Goal: Obtain resource: Download file/media

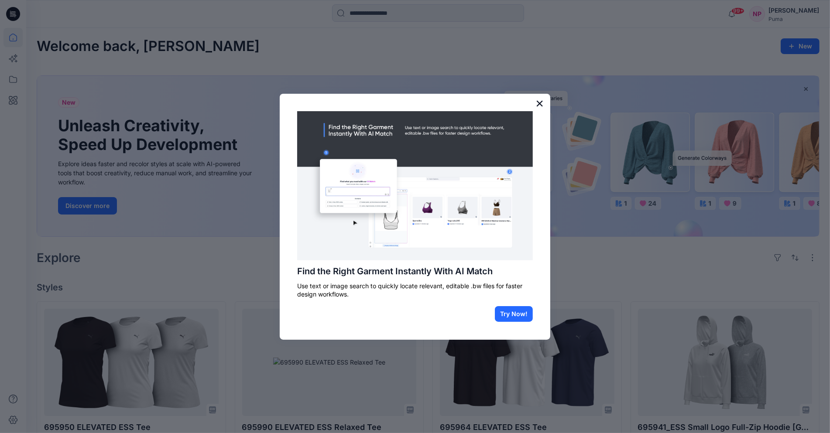
click at [543, 100] on button "×" at bounding box center [540, 103] width 8 height 14
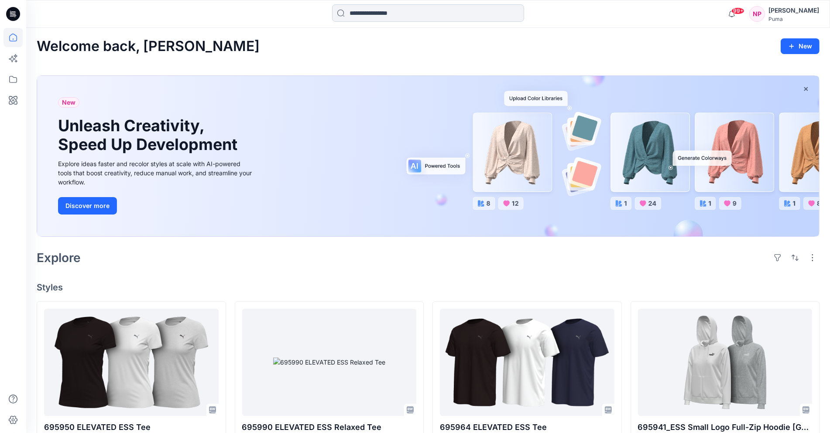
click at [382, 20] on input at bounding box center [428, 12] width 192 height 17
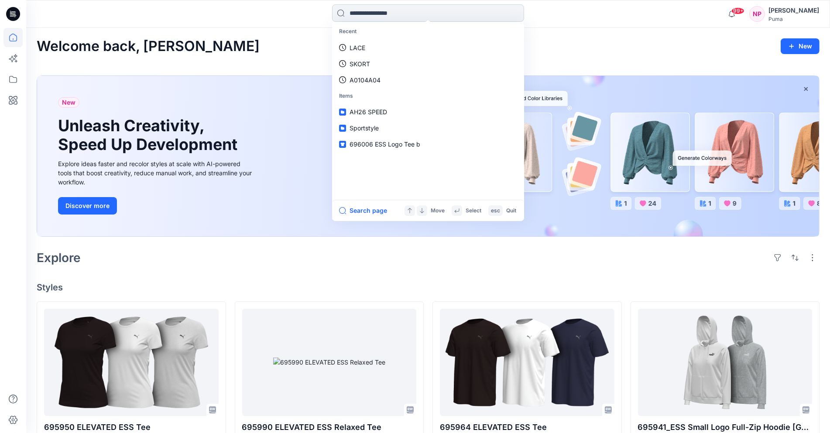
paste input "******"
type input "******"
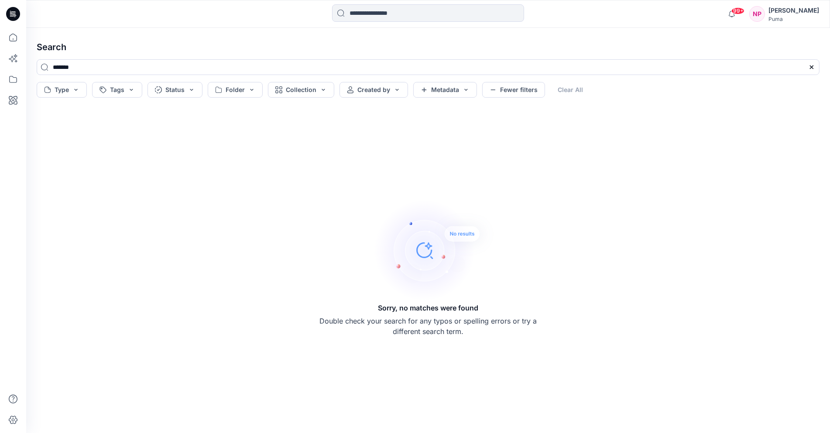
click at [9, 13] on icon at bounding box center [13, 14] width 14 height 14
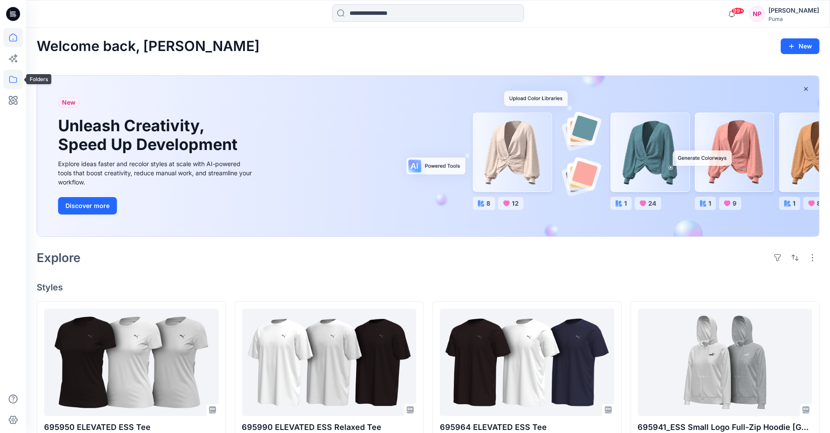
click at [9, 77] on icon at bounding box center [13, 79] width 8 height 7
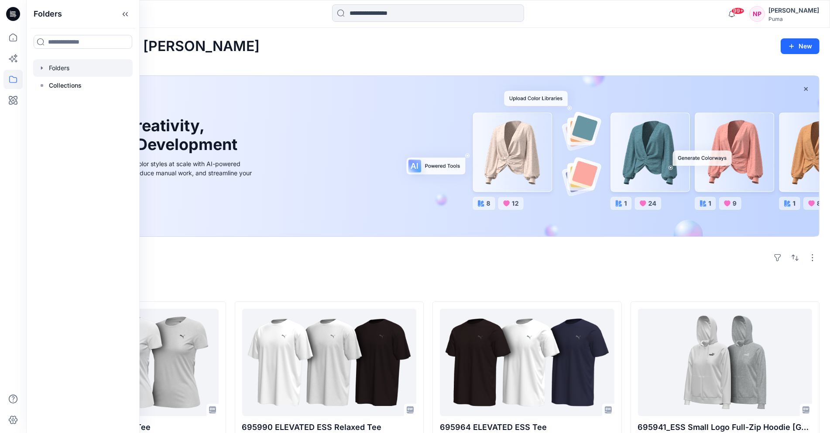
click at [55, 65] on div at bounding box center [83, 67] width 100 height 17
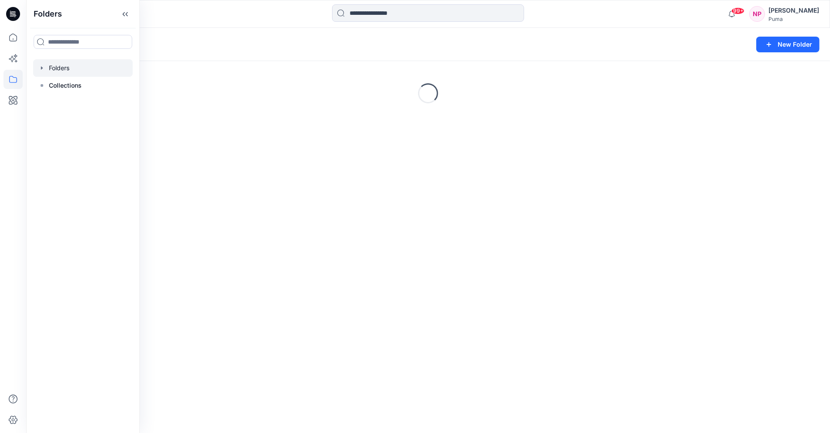
click at [42, 68] on icon "button" at bounding box center [42, 67] width 2 height 3
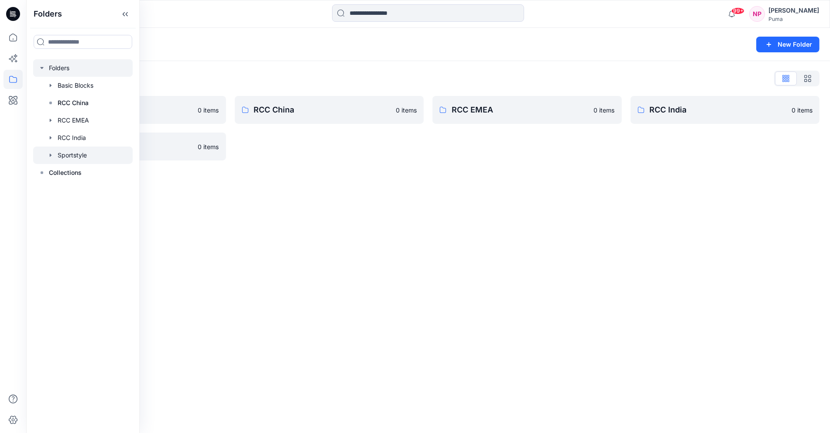
click at [69, 159] on div at bounding box center [83, 155] width 100 height 17
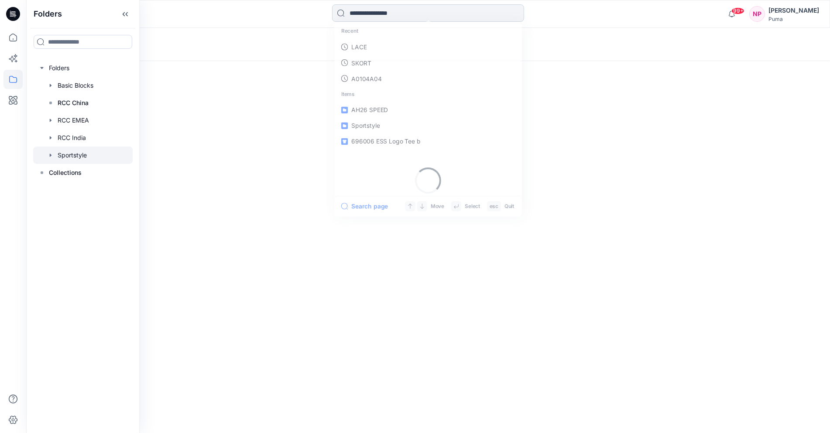
click at [394, 13] on input at bounding box center [428, 12] width 192 height 17
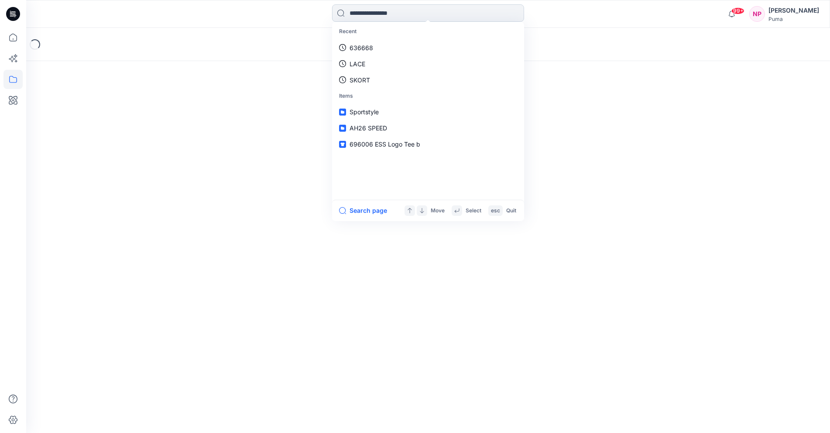
paste input "******"
type input "******"
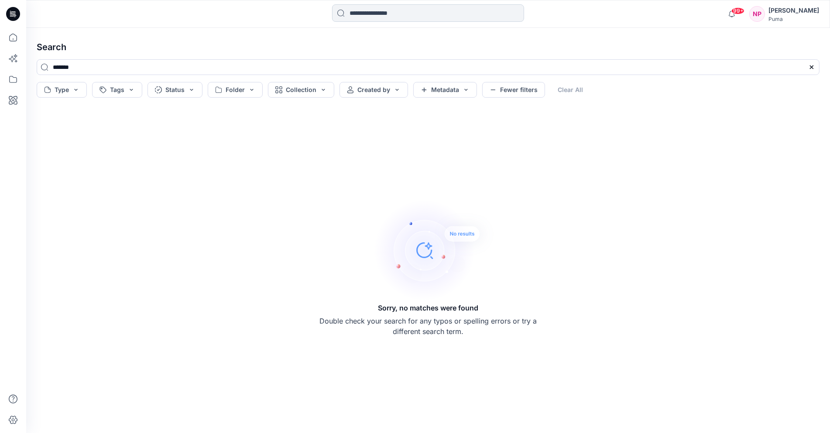
click at [364, 11] on input at bounding box center [428, 12] width 192 height 17
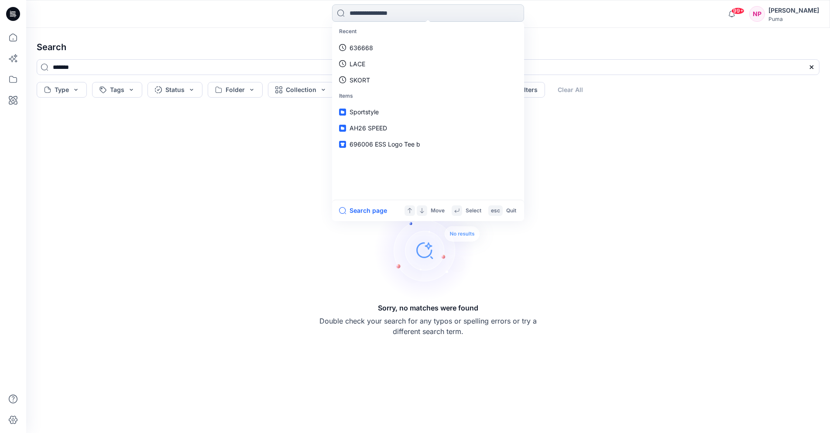
type input "*"
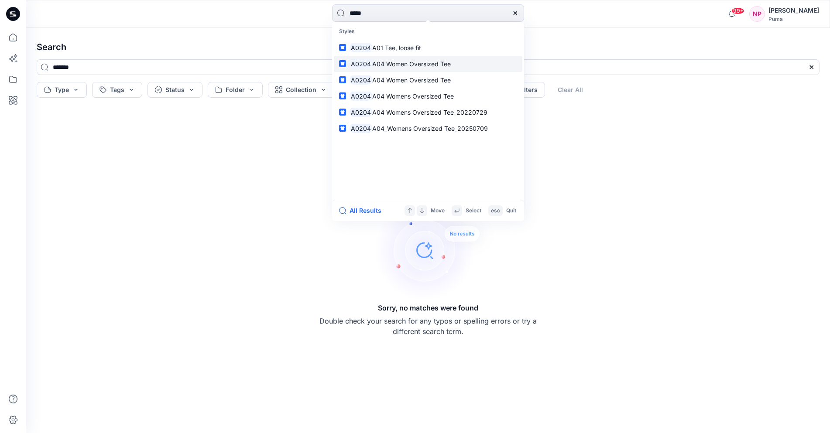
type input "*****"
click at [406, 64] on span "A04 Women Oversized Tee" at bounding box center [411, 63] width 79 height 7
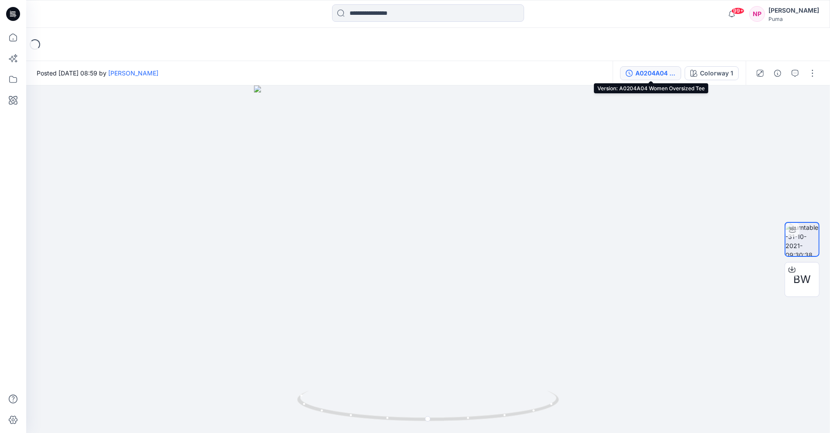
click at [649, 73] on div "A0204A04 Women Oversized Tee" at bounding box center [655, 74] width 40 height 10
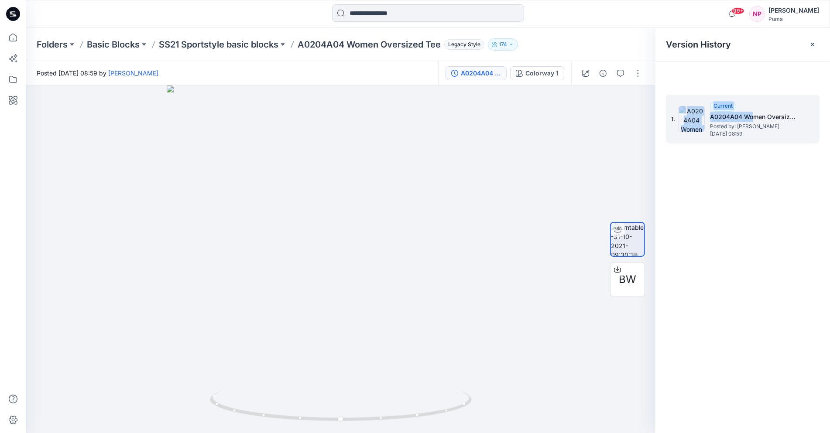
drag, startPoint x: 707, startPoint y: 116, endPoint x: 753, endPoint y: 116, distance: 46.3
click at [753, 116] on div "1. Current A0204A04 Women Oversized Tee Posted by: [PERSON_NAME] [DATE] 08:59" at bounding box center [736, 119] width 131 height 42
drag, startPoint x: 300, startPoint y: 45, endPoint x: 347, endPoint y: 47, distance: 47.2
click at [347, 47] on p "A0204A04 Women Oversized Tee" at bounding box center [369, 44] width 143 height 12
copy p "A0204A04"
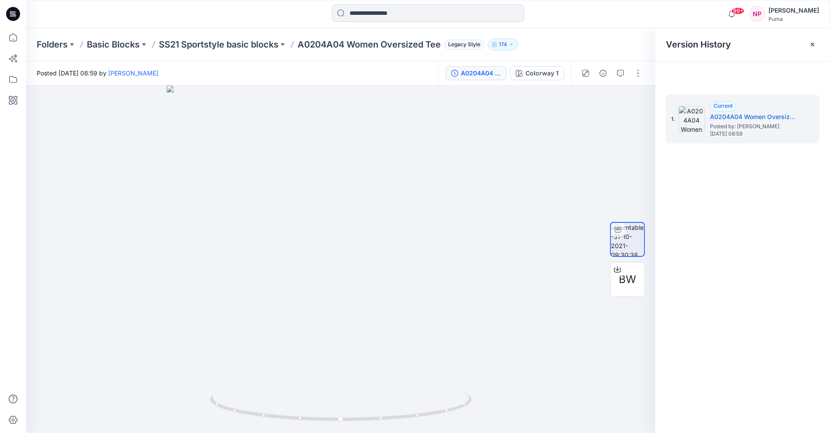
click at [356, 14] on input at bounding box center [428, 12] width 192 height 17
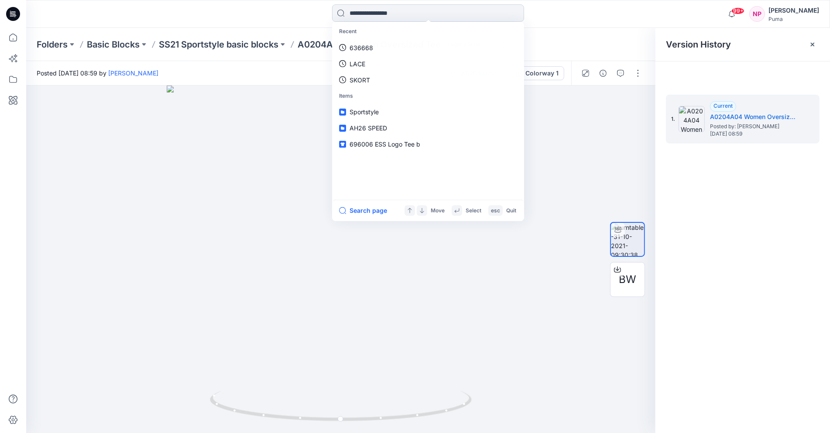
paste input "********"
type input "********"
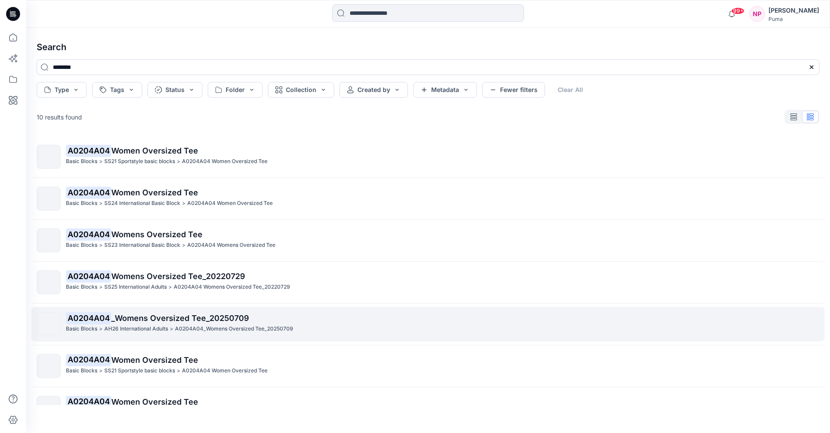
click at [107, 323] on mark "A0204A04" at bounding box center [88, 318] width 45 height 12
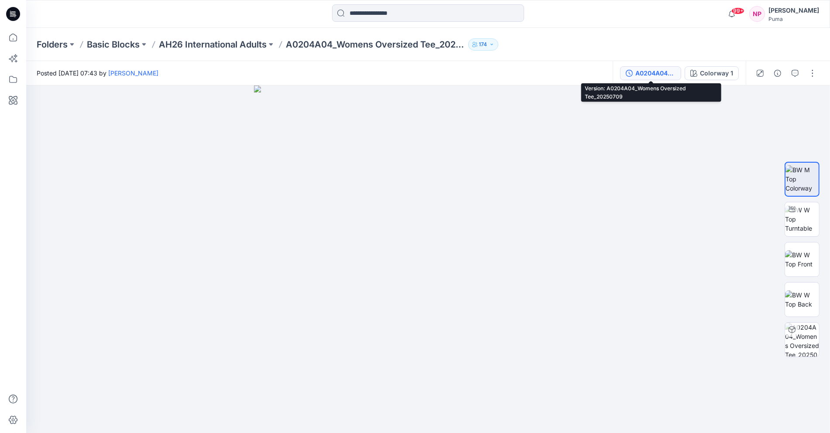
click at [640, 69] on div "A0204A04_Womens Oversized Tee_20250709" at bounding box center [655, 74] width 40 height 10
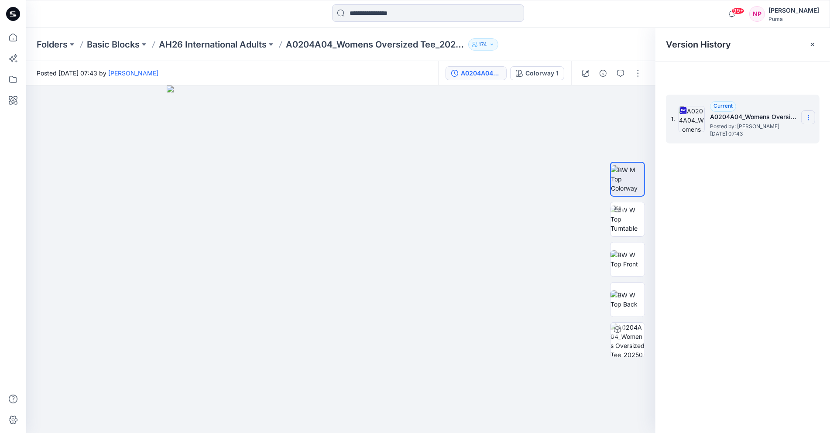
click at [807, 118] on icon at bounding box center [808, 117] width 7 height 7
click at [755, 131] on span "Download Source BW File" at bounding box center [764, 135] width 73 height 10
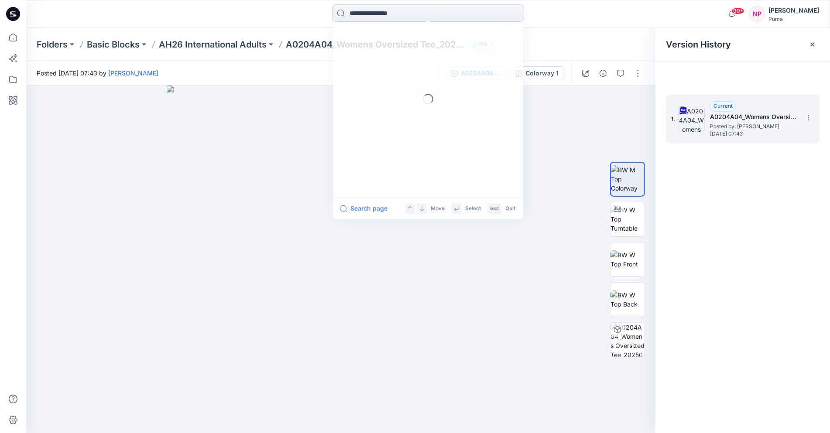
click at [402, 10] on input at bounding box center [428, 12] width 192 height 17
type input "*"
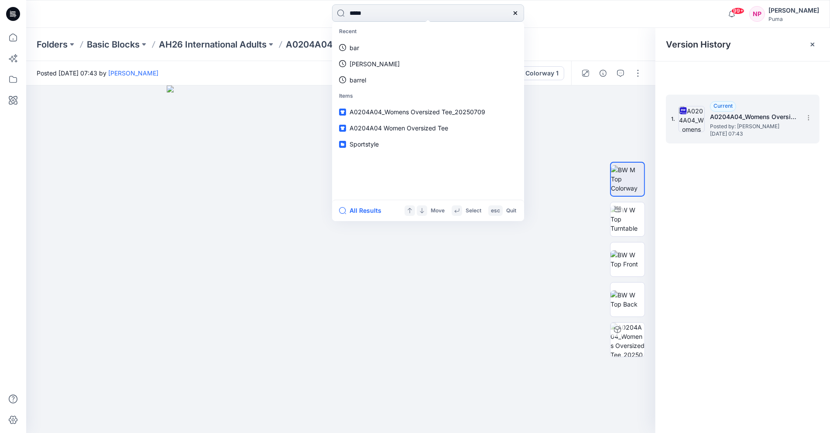
type input "******"
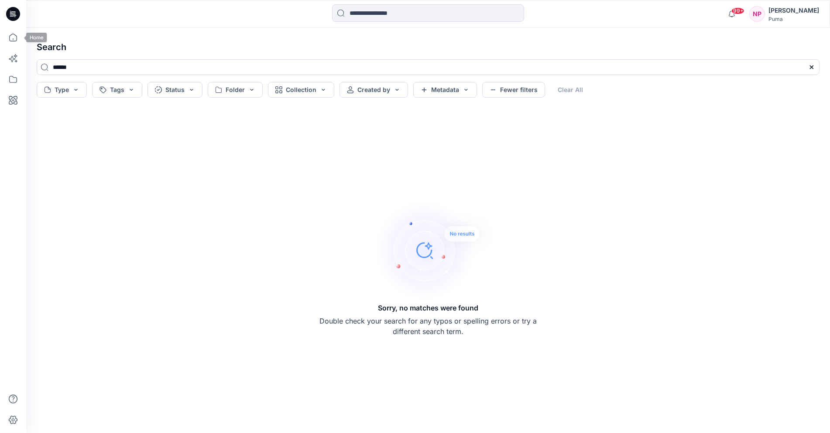
click at [49, 40] on h4 "Search" at bounding box center [428, 47] width 797 height 24
click at [59, 50] on h4 "Search" at bounding box center [428, 47] width 797 height 24
click at [10, 16] on icon at bounding box center [13, 14] width 14 height 14
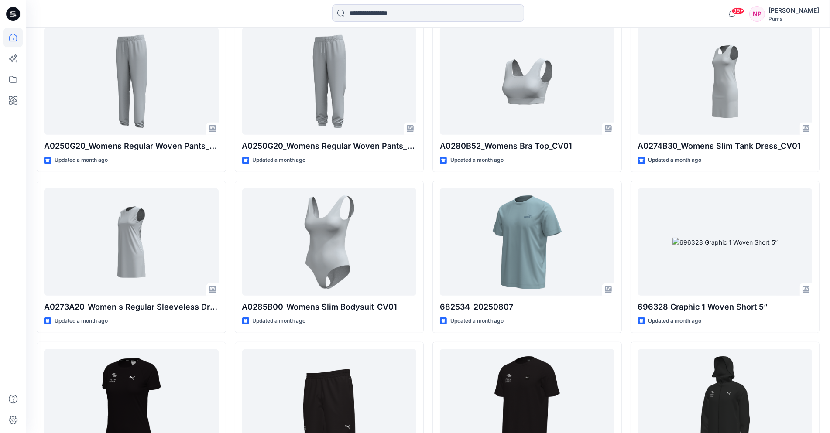
scroll to position [4179, 0]
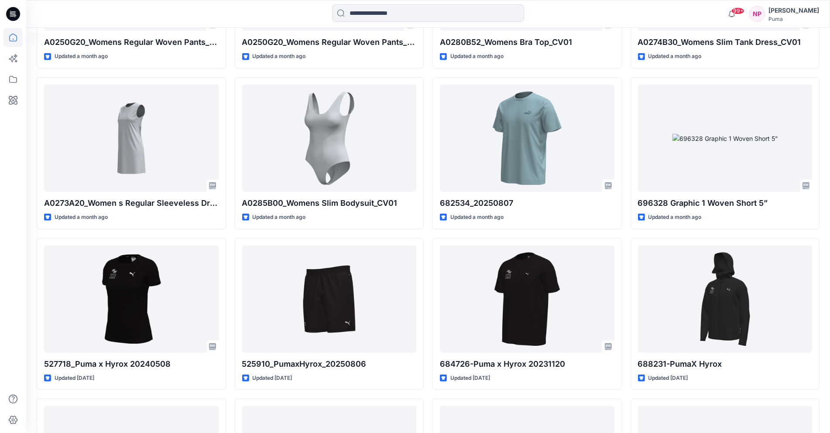
click at [15, 35] on icon at bounding box center [13, 38] width 8 height 8
click at [14, 23] on icon at bounding box center [13, 14] width 14 height 28
click at [14, 14] on icon at bounding box center [14, 14] width 3 height 0
click at [10, 65] on icon at bounding box center [12, 58] width 19 height 19
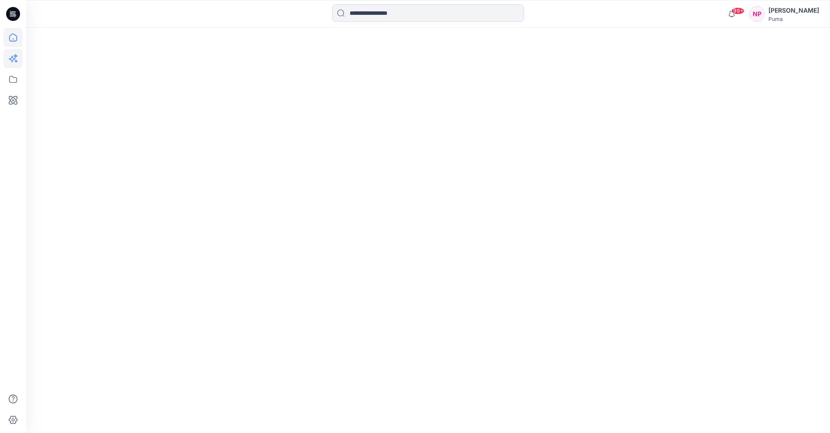
click at [13, 42] on icon at bounding box center [12, 37] width 19 height 19
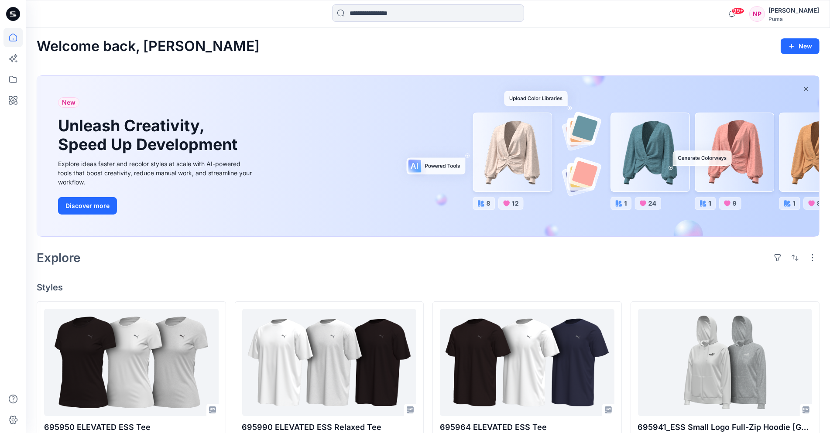
click at [13, 35] on icon at bounding box center [12, 37] width 19 height 19
click at [13, 81] on icon at bounding box center [12, 79] width 19 height 19
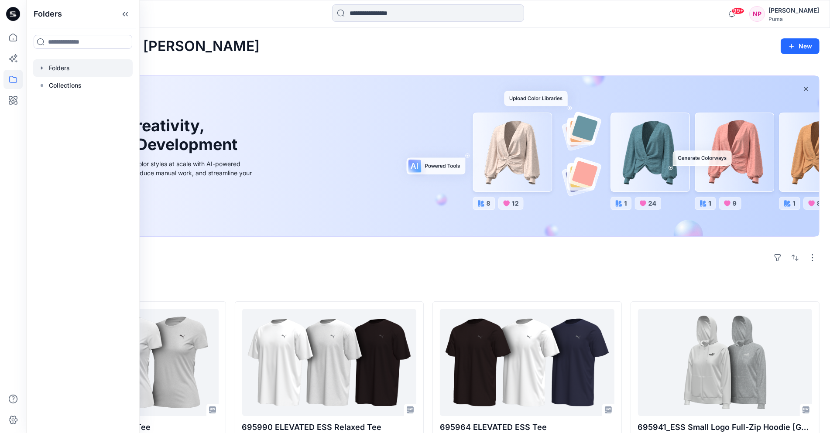
click at [62, 60] on div at bounding box center [83, 67] width 100 height 17
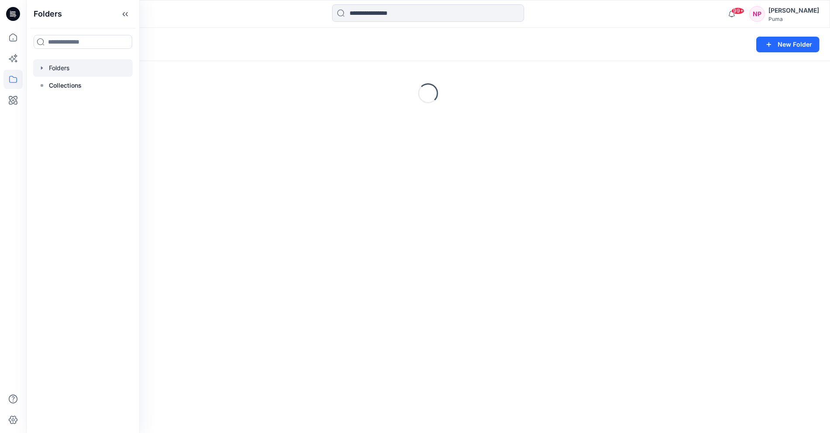
click at [42, 69] on icon "button" at bounding box center [41, 68] width 7 height 7
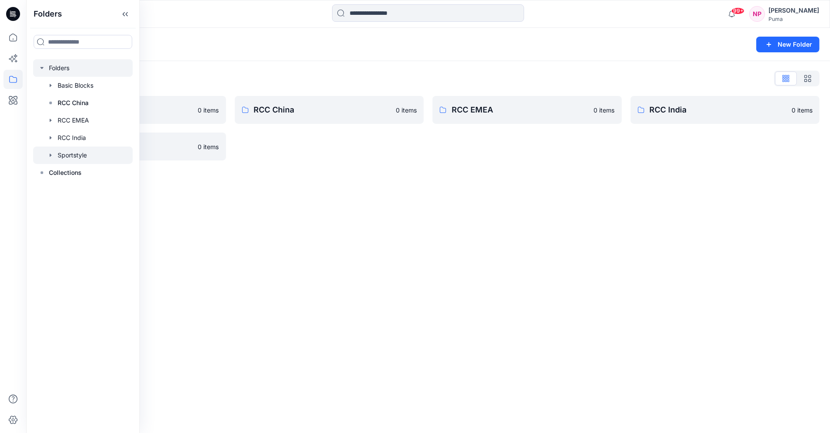
click at [67, 156] on div at bounding box center [83, 155] width 100 height 17
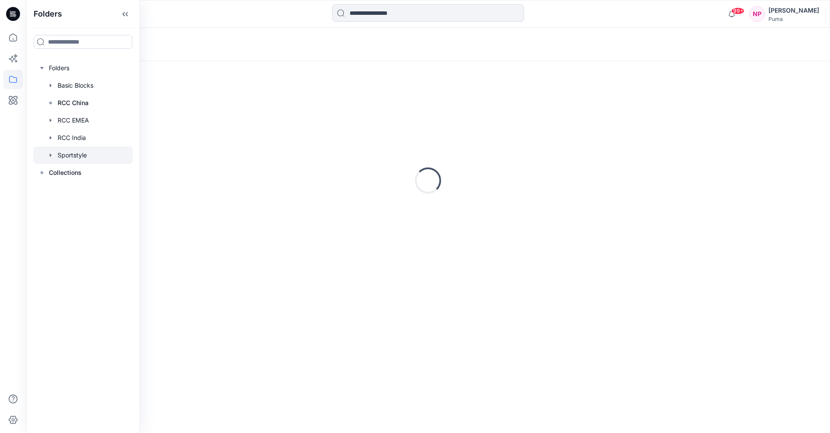
click at [49, 156] on icon "button" at bounding box center [50, 155] width 7 height 7
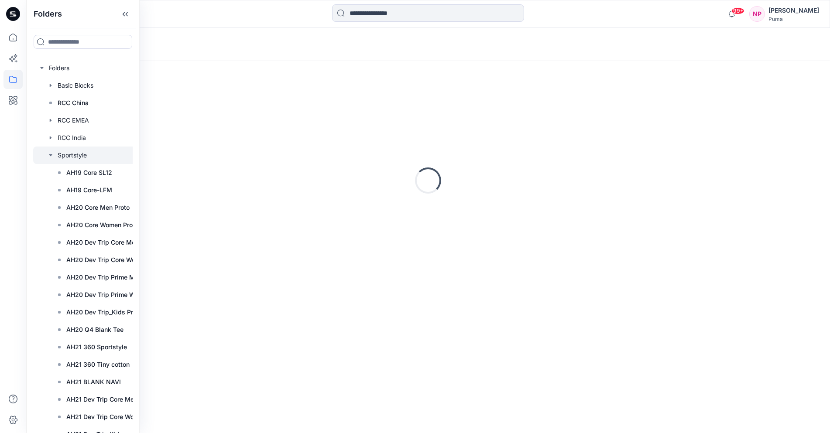
scroll to position [0, 33]
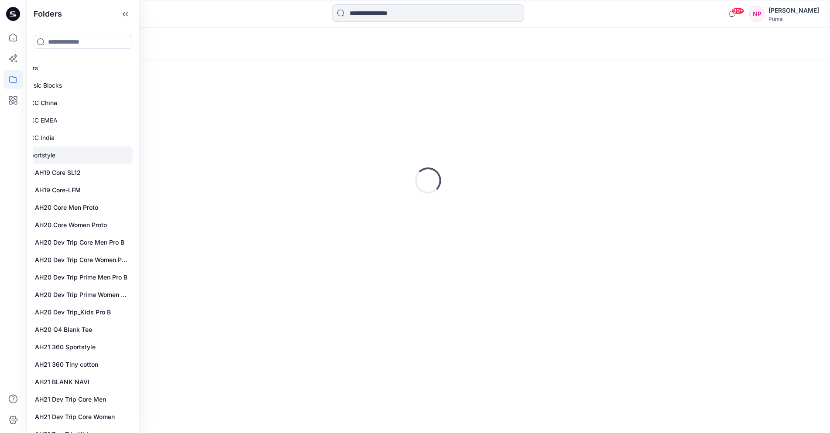
drag, startPoint x: 132, startPoint y: 134, endPoint x: 132, endPoint y: 213, distance: 79.0
click at [132, 214] on div "Folders Basic Blocks RCC China RCC EMEA RCC India Sportstyle AH19 Core SL12 AH1…" at bounding box center [83, 246] width 100 height 374
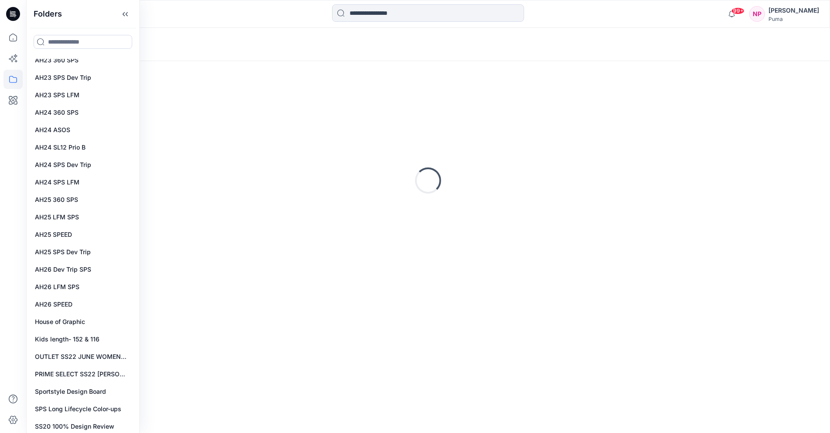
scroll to position [718, 33]
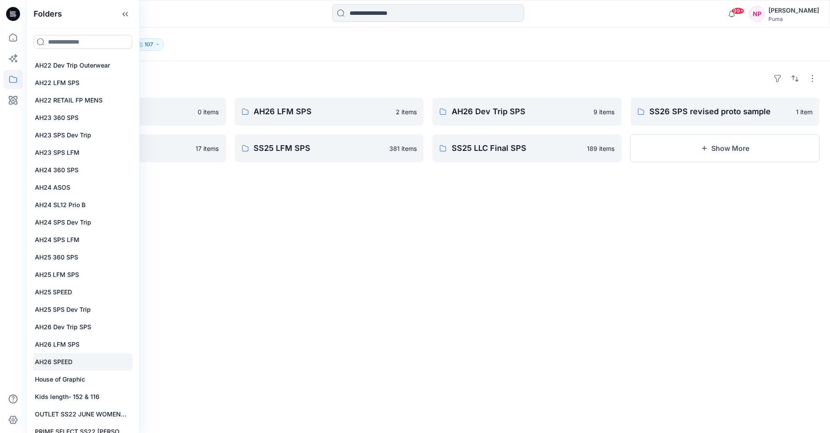
click at [66, 362] on p "AH26 SPEED" at bounding box center [54, 362] width 38 height 10
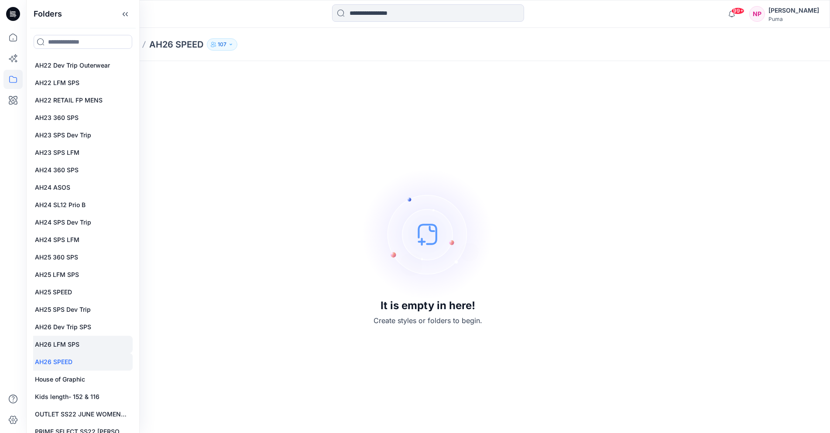
click at [74, 338] on div at bounding box center [67, 344] width 131 height 17
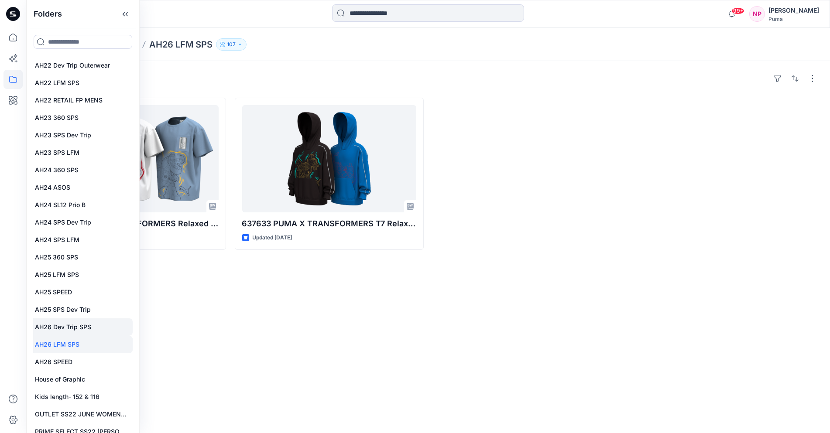
click at [82, 329] on p "AH26 Dev Trip SPS" at bounding box center [63, 327] width 56 height 10
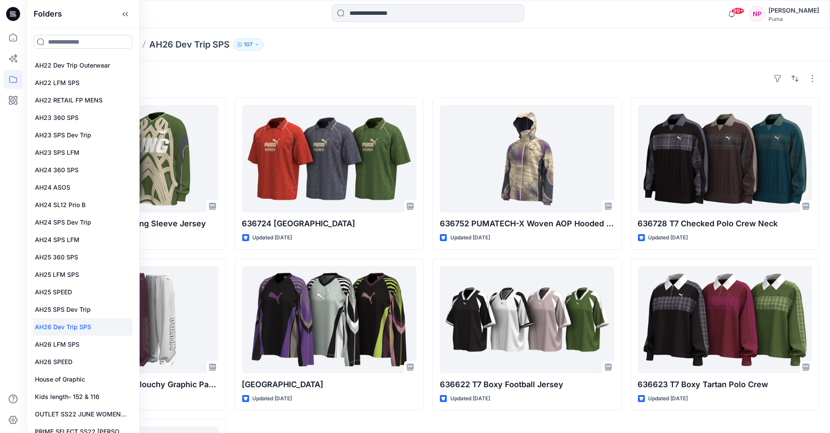
click at [700, 70] on div "Styles 636725 KING Relaxed Long Sleeve [GEOGRAPHIC_DATA] Updated [DATE] [GEOGRA…" at bounding box center [428, 321] width 804 height 521
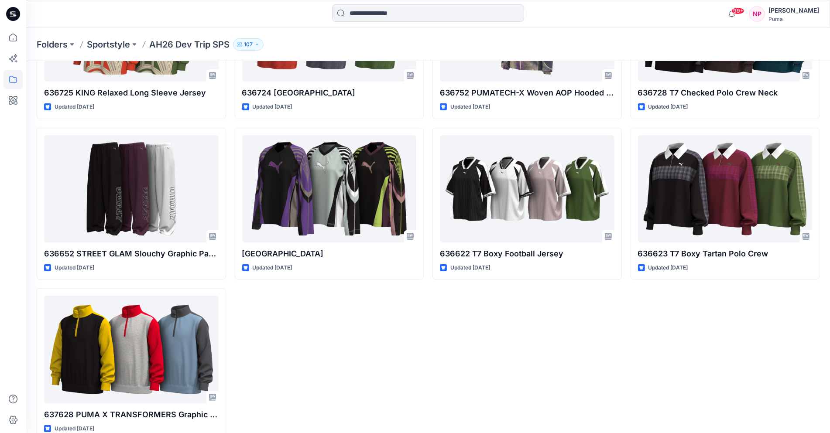
scroll to position [29, 0]
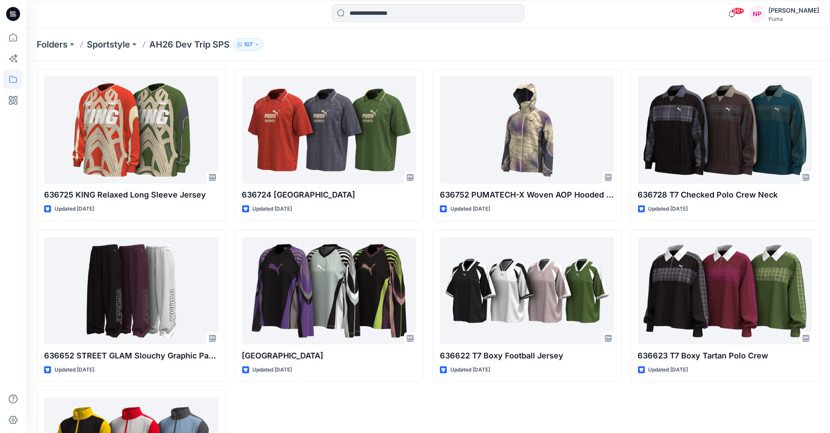
drag, startPoint x: 439, startPoint y: 324, endPoint x: 554, endPoint y: -31, distance: 373.5
click at [554, 0] on html "99+ Notifications [PERSON_NAME] shared 695950_20250924 (1) in AH26 MFO (Unknown…" at bounding box center [415, 262] width 830 height 582
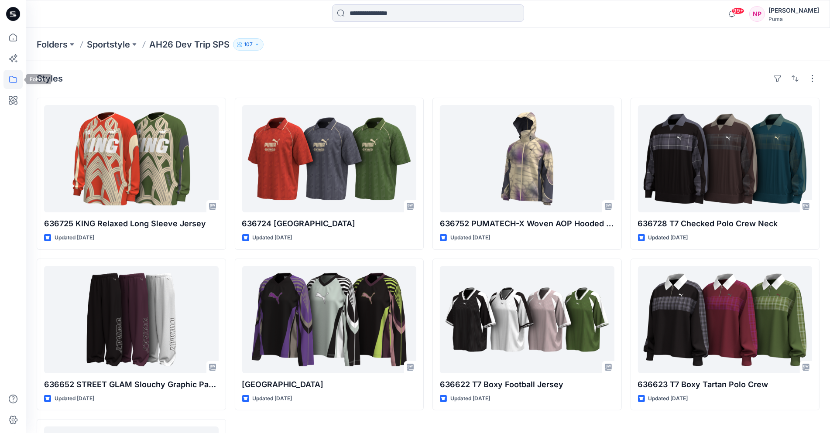
click at [18, 81] on icon at bounding box center [12, 79] width 19 height 19
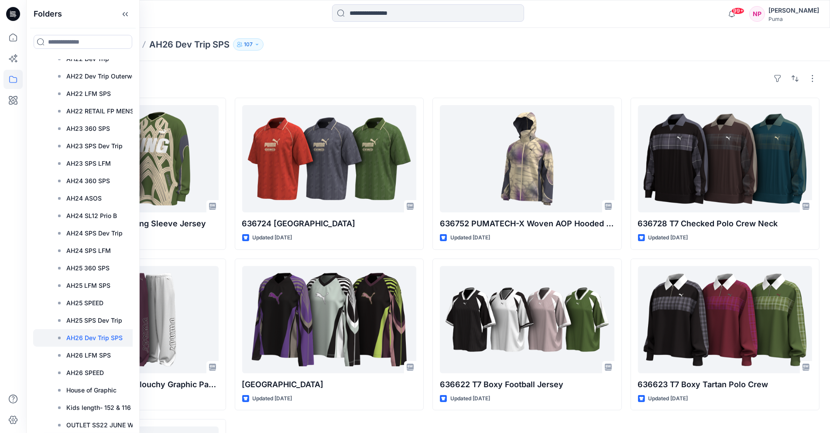
scroll to position [710, 0]
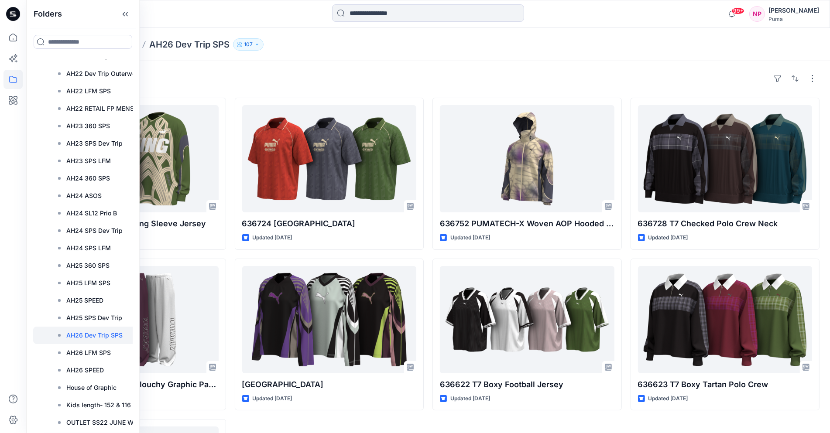
click at [100, 327] on div at bounding box center [98, 335] width 131 height 17
click at [100, 314] on p "AH25 SPS Dev Trip" at bounding box center [94, 318] width 56 height 10
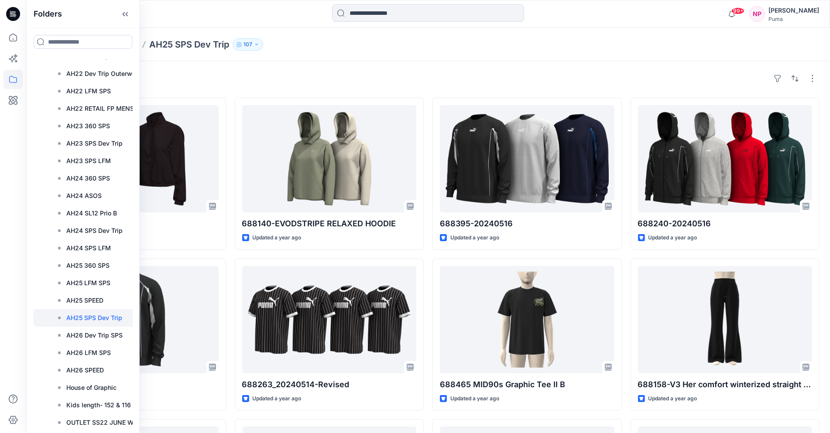
click at [391, 72] on div "Styles" at bounding box center [428, 79] width 783 height 14
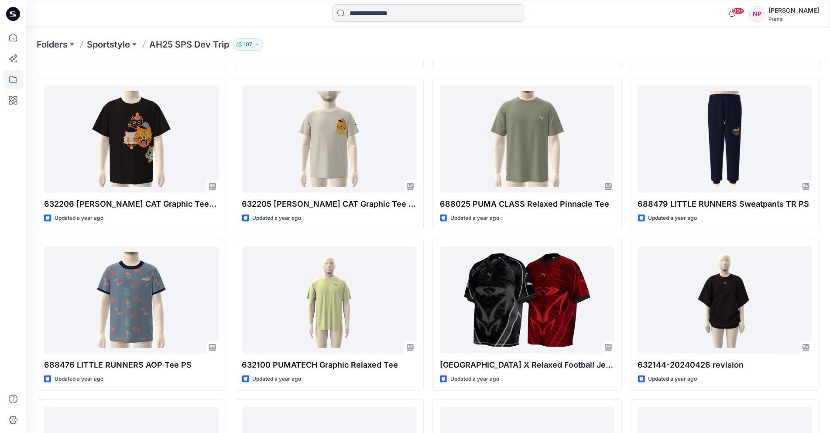
scroll to position [954, 0]
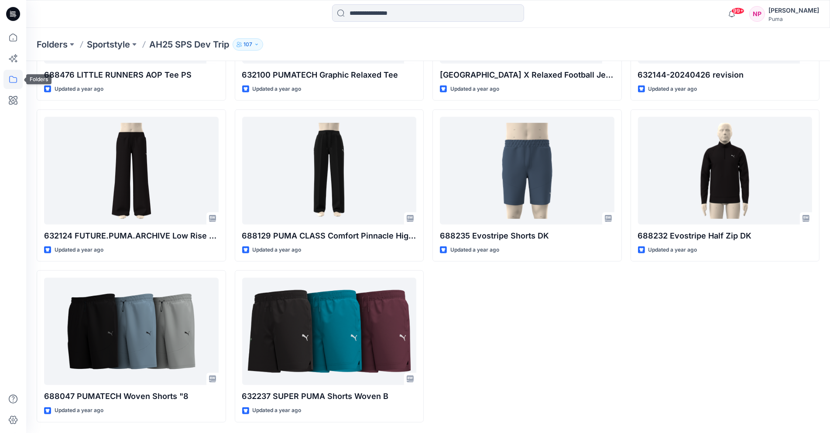
click at [14, 79] on icon at bounding box center [12, 79] width 19 height 19
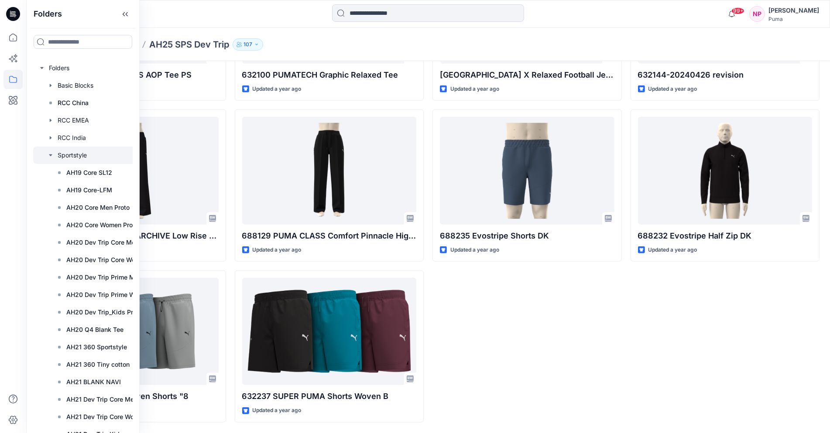
scroll to position [0, 33]
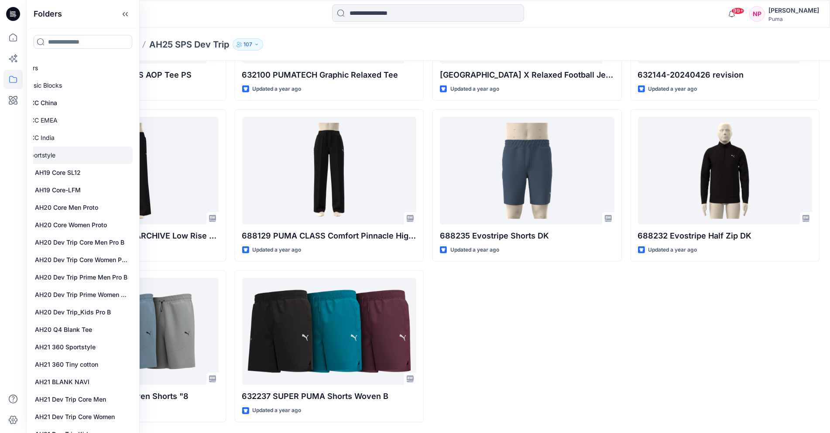
drag, startPoint x: 133, startPoint y: 117, endPoint x: 124, endPoint y: 159, distance: 43.2
click at [125, 159] on div "Folders Folders Basic Blocks RCC China RCC EMEA RCC India Sportstyle AH19 Core …" at bounding box center [82, 216] width 113 height 433
drag, startPoint x: 133, startPoint y: 124, endPoint x: 133, endPoint y: 161, distance: 37.5
click at [133, 161] on div "Folders Folders Basic Blocks RCC China RCC EMEA RCC India Sportstyle AH19 Core …" at bounding box center [82, 216] width 113 height 433
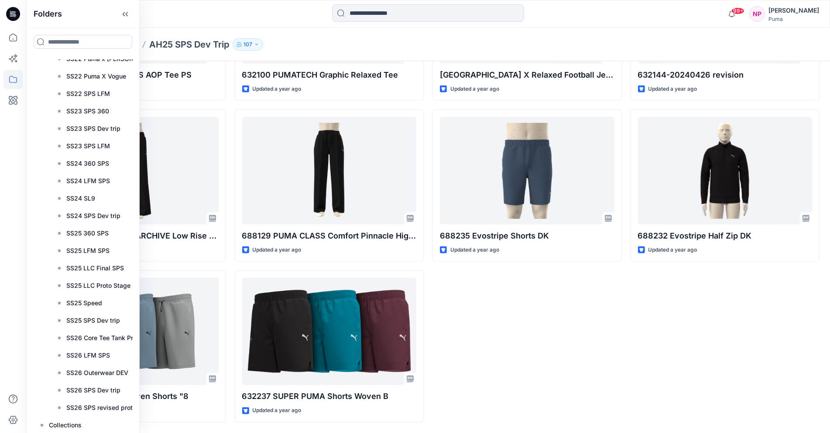
scroll to position [0, 0]
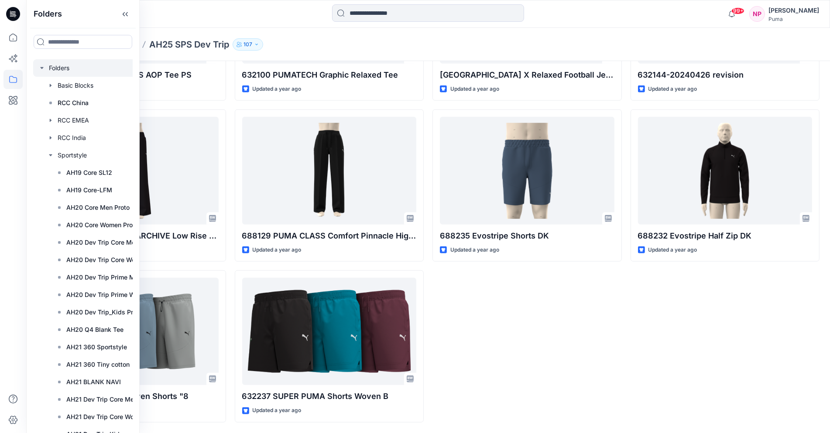
click at [71, 76] on div at bounding box center [98, 67] width 131 height 17
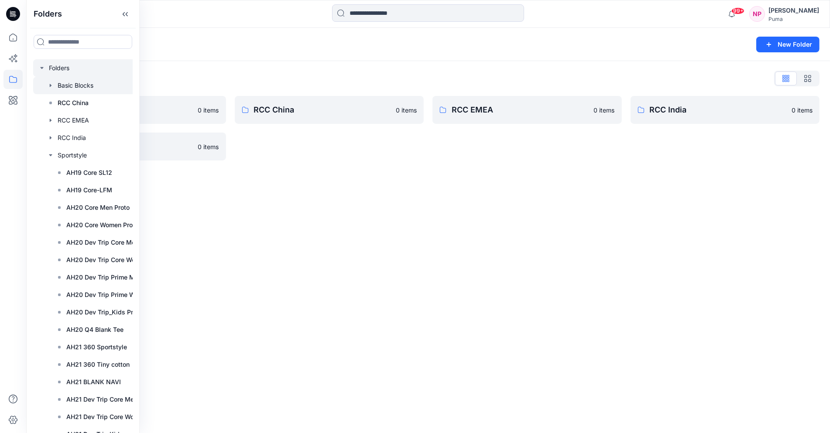
click at [65, 87] on div at bounding box center [98, 85] width 131 height 17
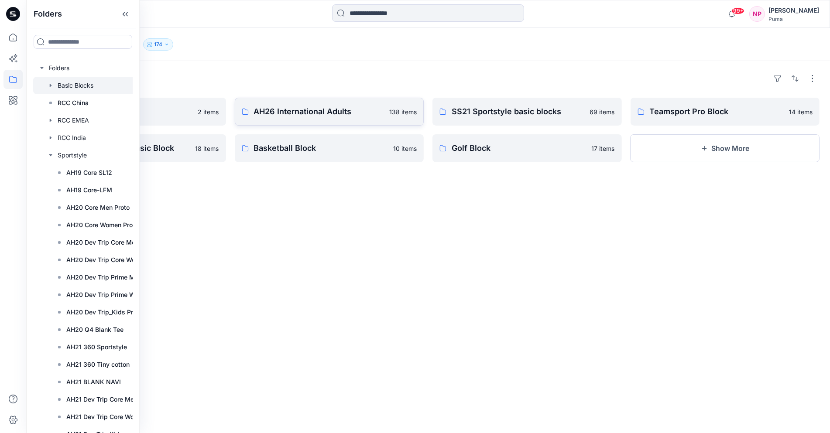
click at [307, 108] on p "AH26 International Adults" at bounding box center [319, 112] width 130 height 12
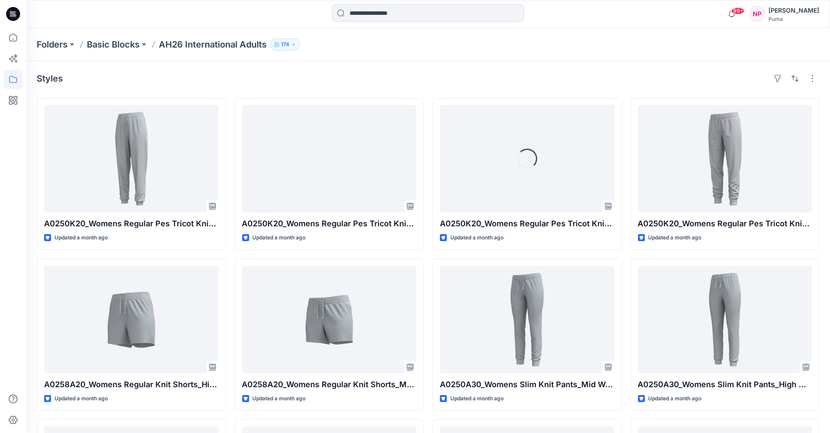
click at [468, 62] on div "Styles A0250K20_Womens Regular Pes Tricot Knit Pants_High Rise_Closed cuff_CV01…" at bounding box center [428, 337] width 804 height 553
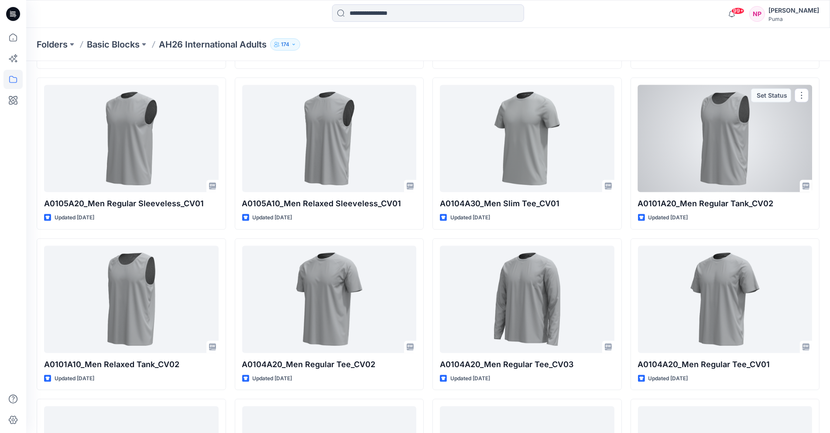
scroll to position [5300, 0]
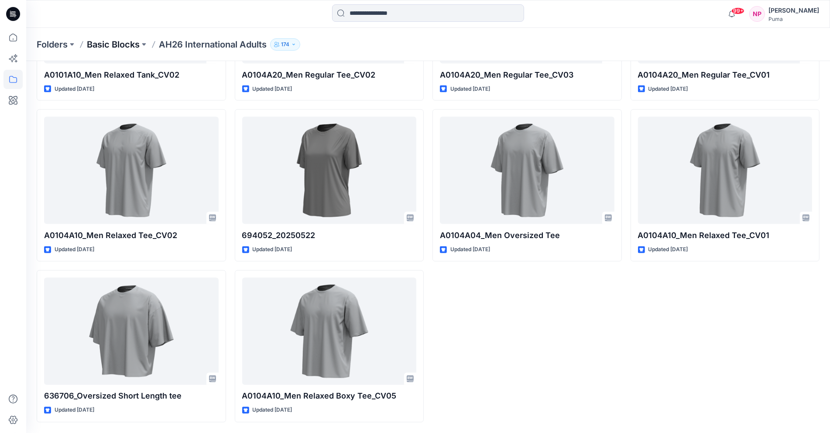
click at [121, 44] on p "Basic Blocks" at bounding box center [113, 44] width 53 height 12
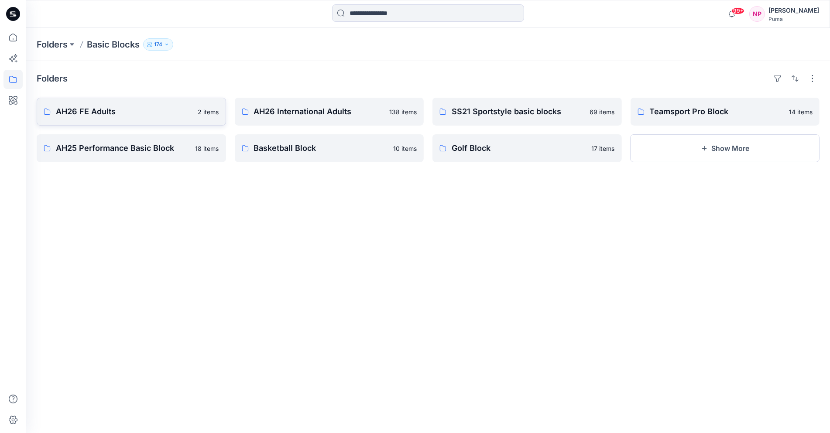
click at [89, 113] on p "AH26 FE Adults" at bounding box center [124, 112] width 137 height 12
click at [266, 109] on p "AH26 International Adults" at bounding box center [319, 112] width 130 height 12
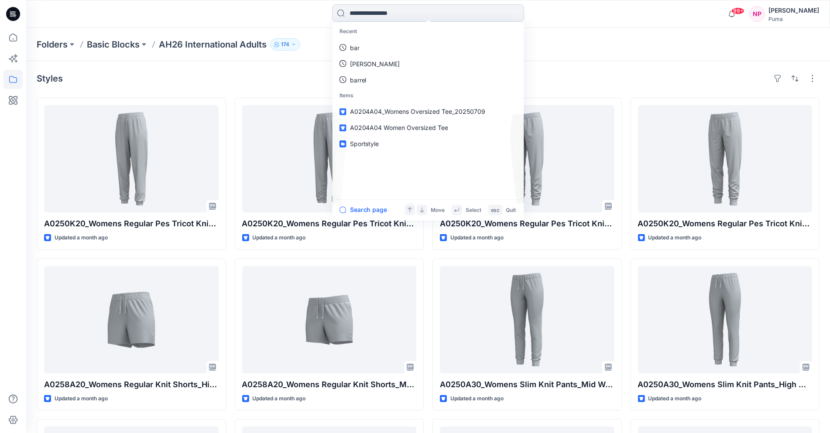
click at [382, 16] on input at bounding box center [428, 12] width 192 height 17
paste input "******"
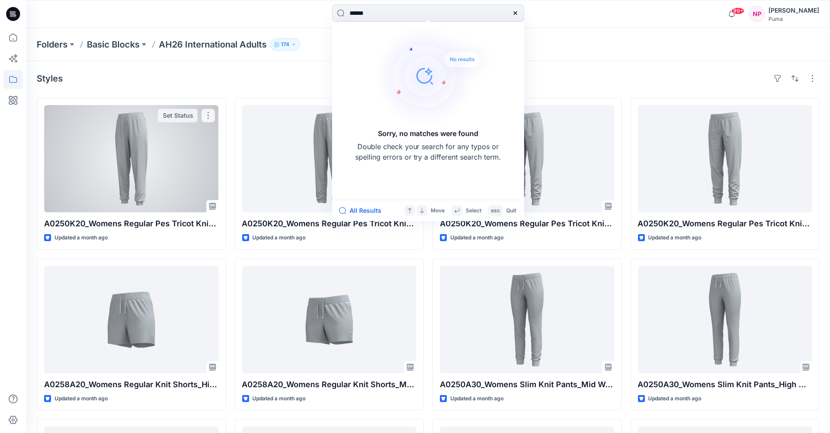
type input "******"
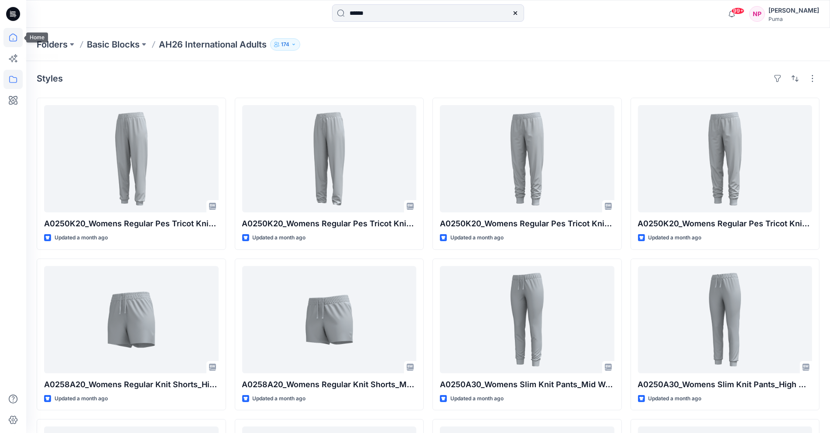
click at [12, 37] on icon at bounding box center [12, 37] width 19 height 19
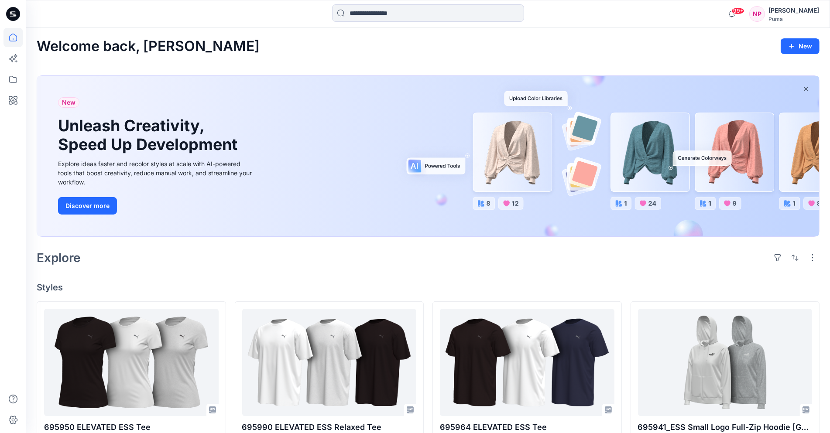
click at [153, 264] on div "Explore" at bounding box center [428, 257] width 783 height 21
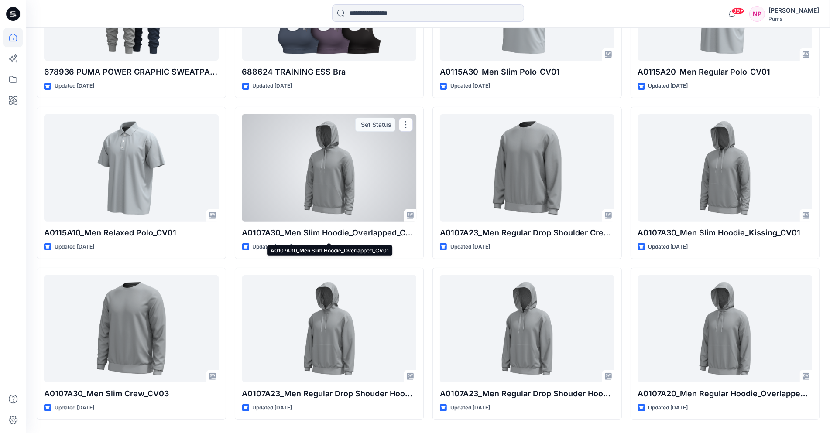
scroll to position [11491, 0]
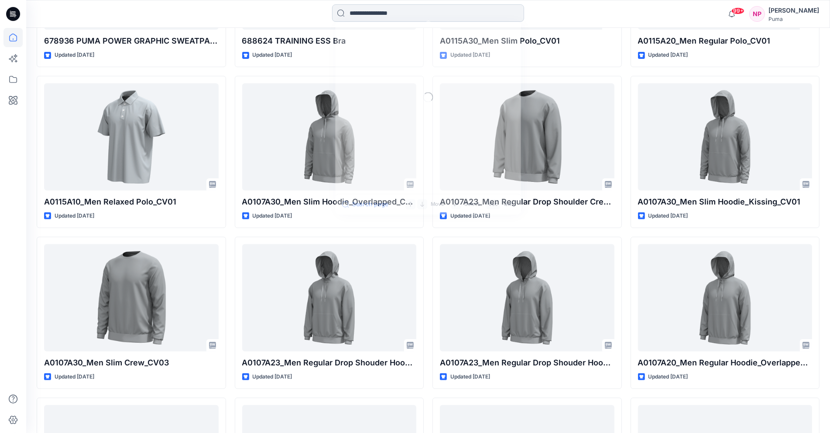
click at [377, 14] on input at bounding box center [428, 12] width 192 height 17
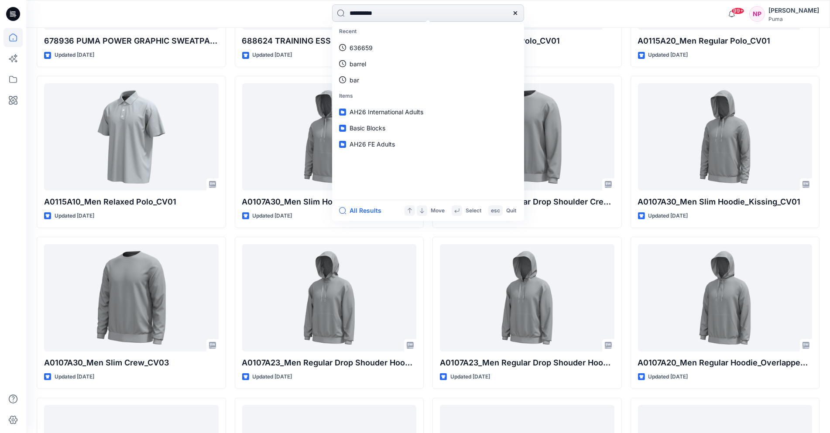
type input "**********"
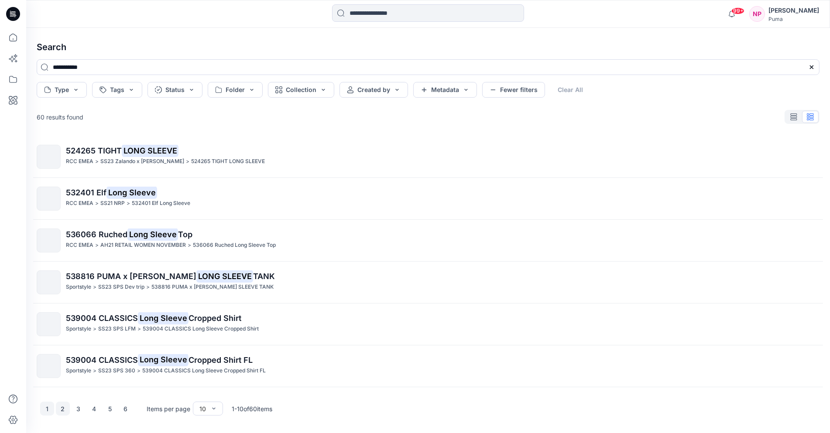
click at [66, 406] on button "2" at bounding box center [63, 409] width 14 height 14
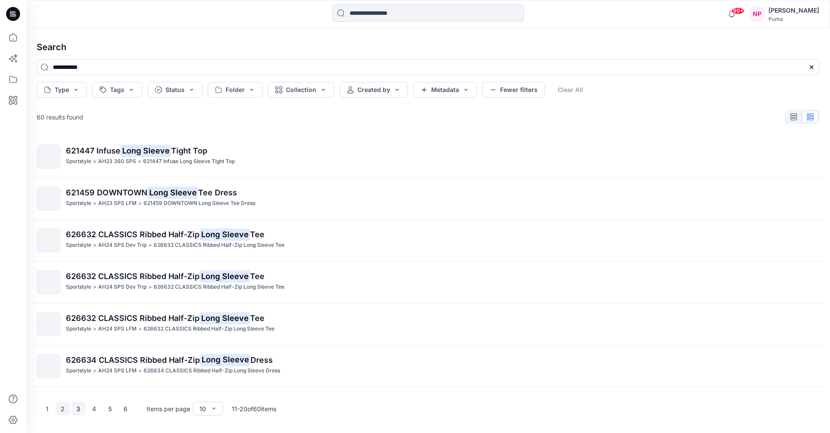
click at [80, 409] on button "3" at bounding box center [79, 409] width 14 height 14
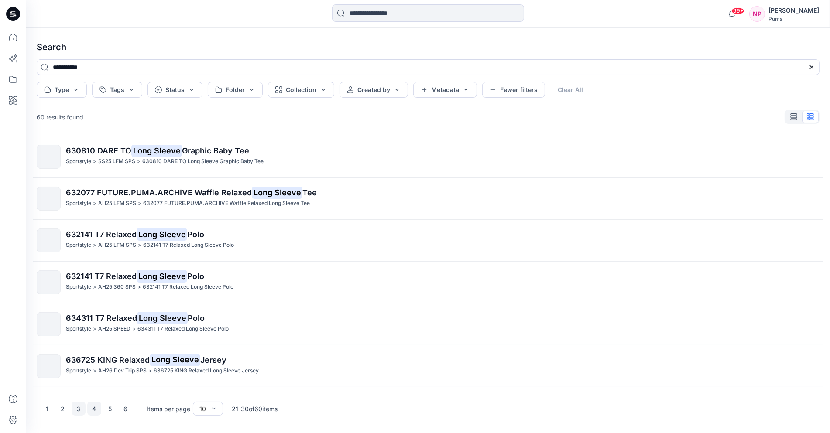
click at [93, 407] on button "4" at bounding box center [94, 409] width 14 height 14
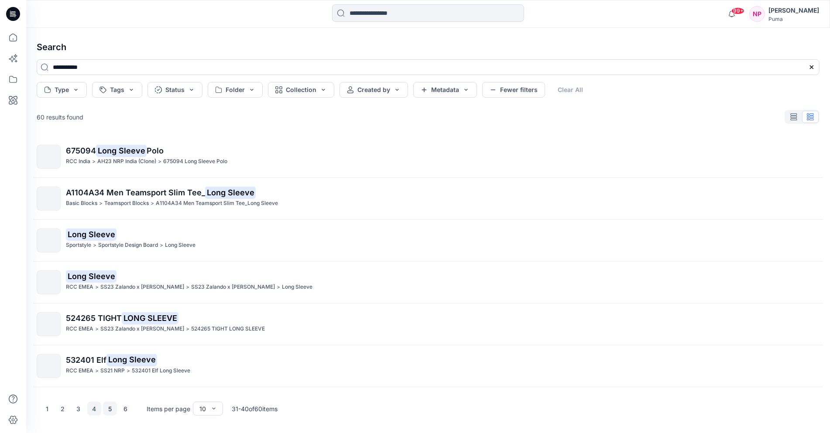
click at [111, 409] on button "5" at bounding box center [110, 409] width 14 height 14
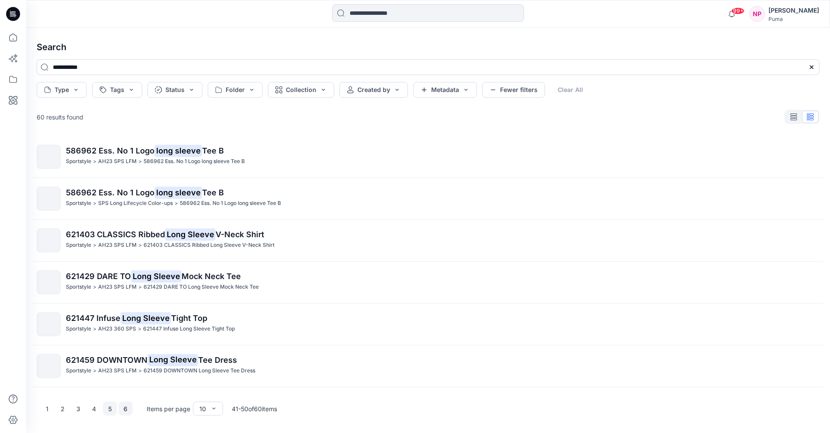
click at [127, 410] on button "6" at bounding box center [126, 409] width 14 height 14
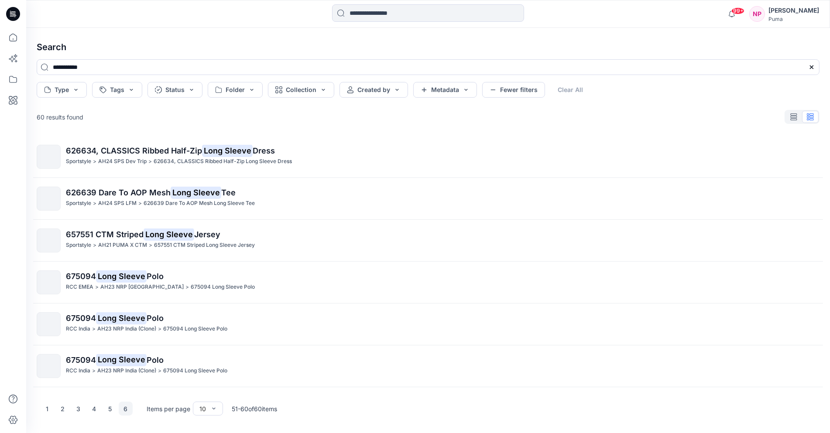
click at [14, 16] on icon at bounding box center [13, 14] width 14 height 14
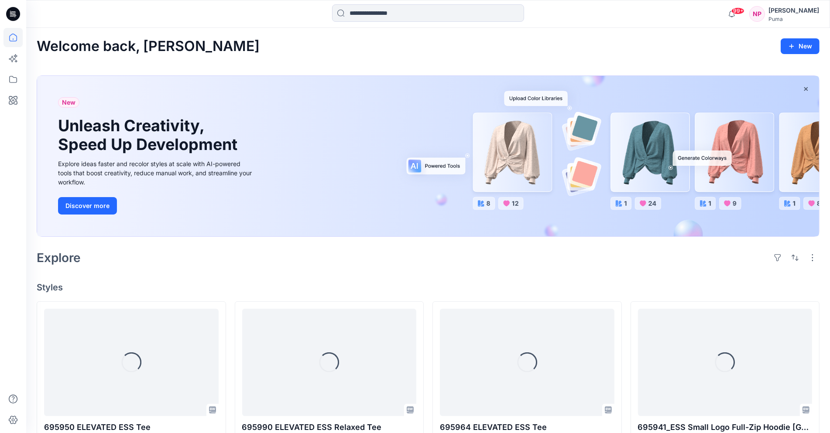
click at [14, 40] on icon at bounding box center [12, 37] width 19 height 19
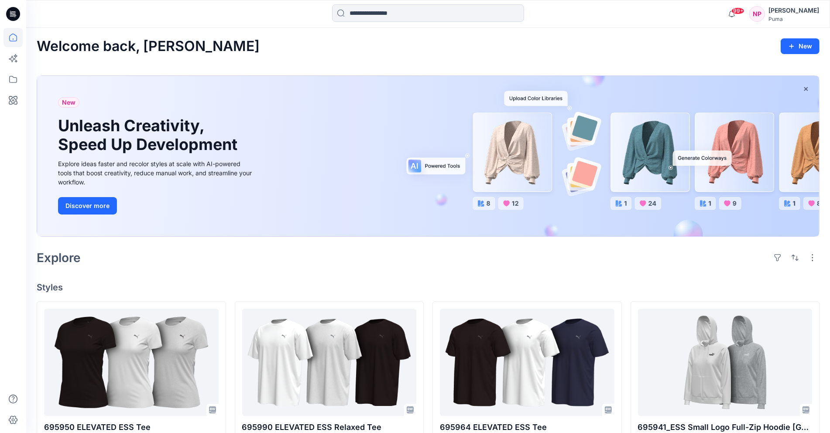
click at [14, 40] on icon at bounding box center [12, 37] width 19 height 19
click at [10, 20] on icon at bounding box center [13, 14] width 14 height 28
click at [11, 39] on icon at bounding box center [12, 37] width 19 height 19
click at [14, 78] on icon at bounding box center [12, 79] width 19 height 19
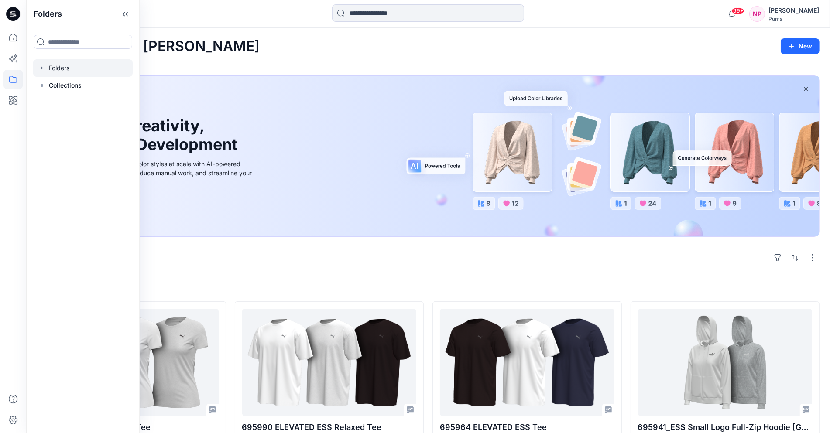
click at [69, 69] on div at bounding box center [83, 67] width 100 height 17
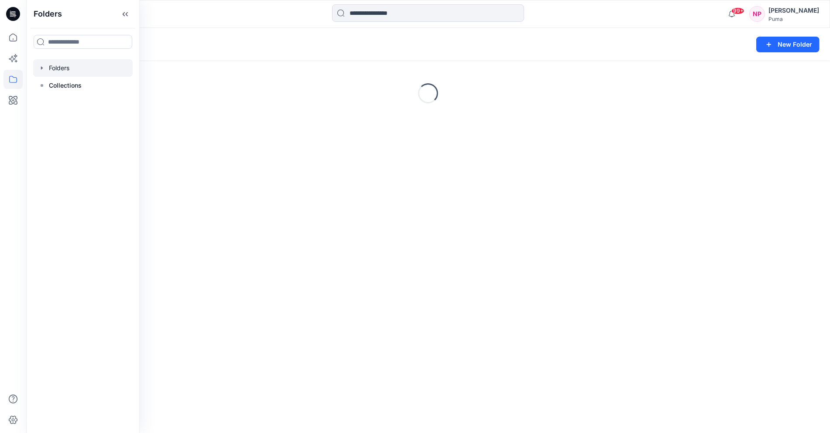
click at [43, 68] on icon "button" at bounding box center [41, 68] width 7 height 7
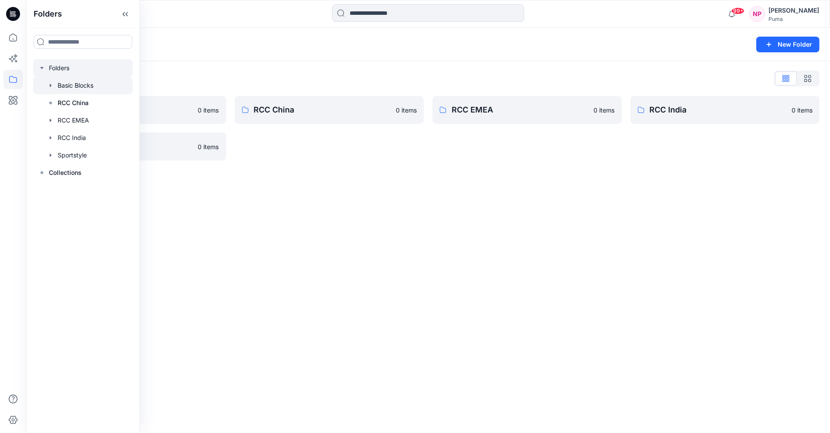
click at [71, 85] on div at bounding box center [83, 85] width 100 height 17
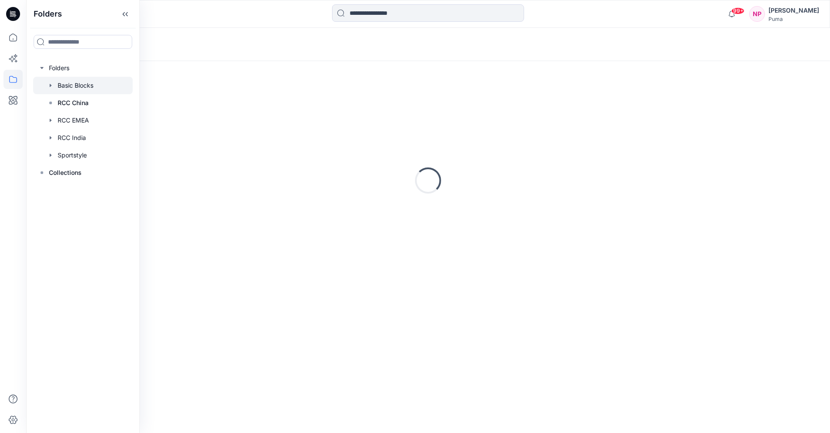
click at [51, 83] on icon "button" at bounding box center [50, 85] width 7 height 7
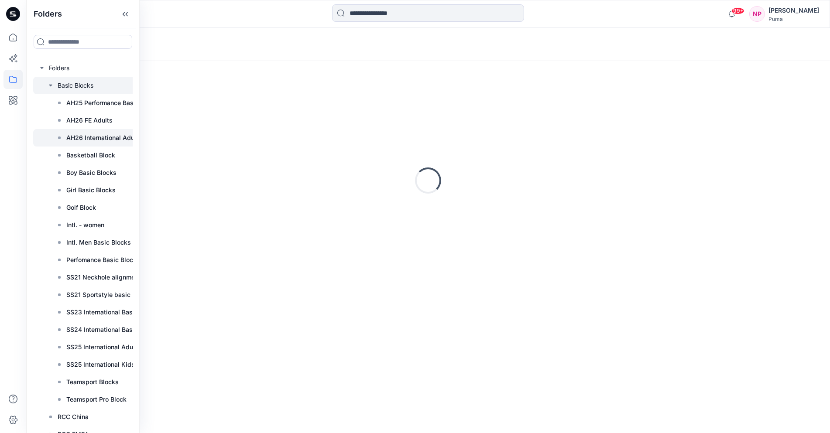
click at [104, 138] on p "AH26 International Adults" at bounding box center [104, 138] width 76 height 10
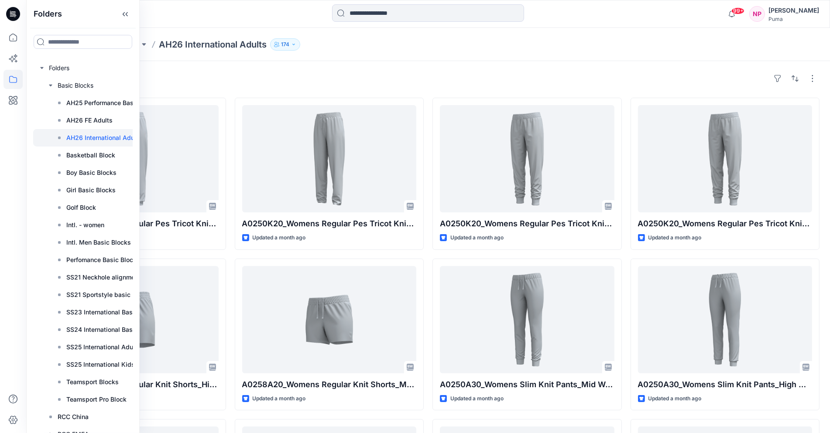
click at [544, 54] on div "Folders Basic Blocks AH26 International Adults 174" at bounding box center [428, 44] width 804 height 33
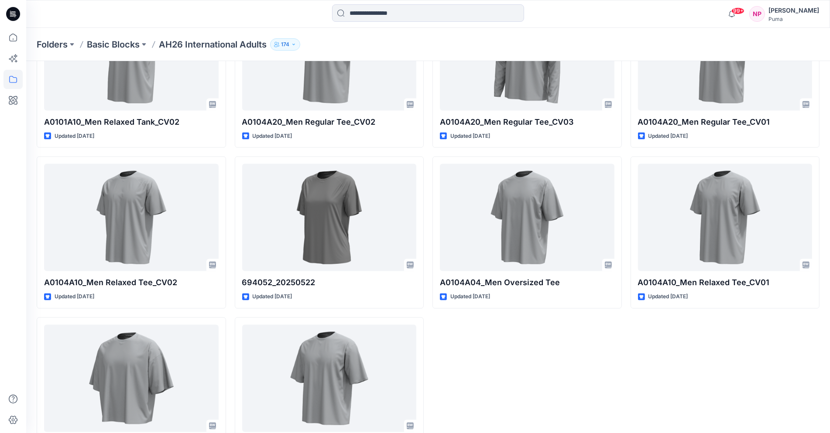
scroll to position [5300, 0]
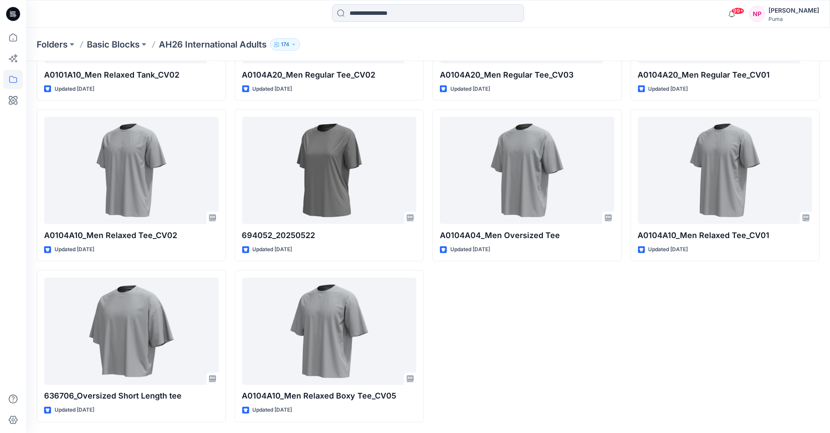
click at [113, 44] on p "Basic Blocks" at bounding box center [113, 44] width 53 height 12
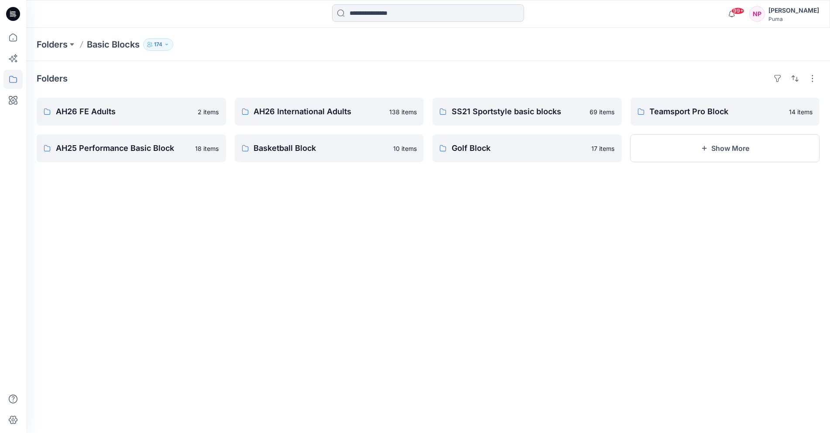
click at [381, 11] on input at bounding box center [428, 12] width 192 height 17
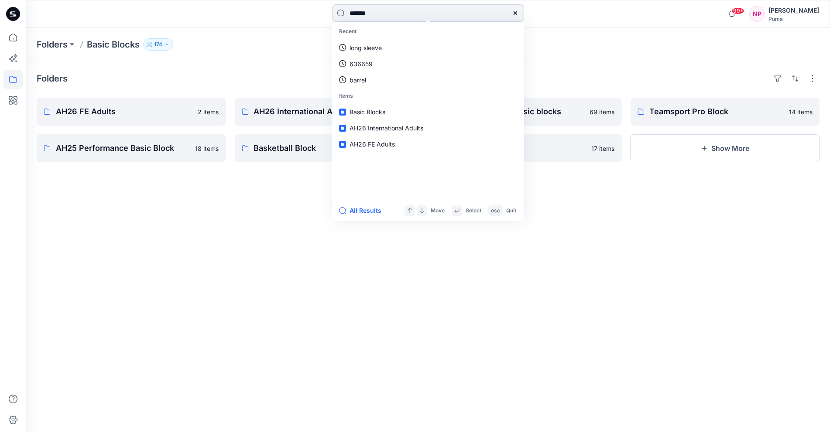
type input "********"
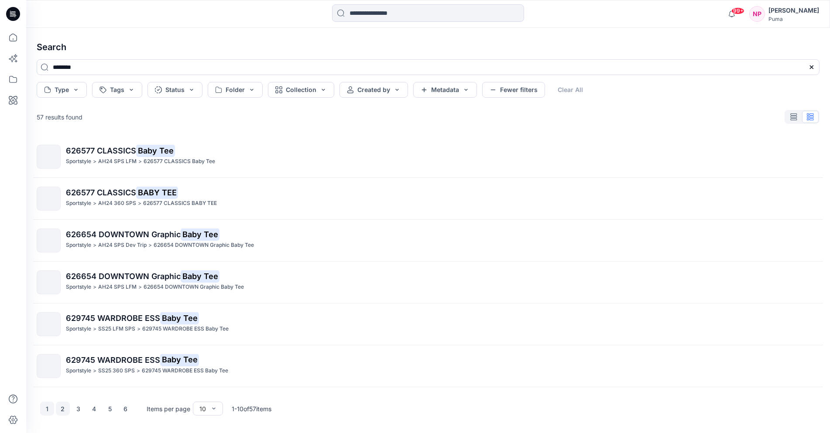
click at [66, 408] on button "2" at bounding box center [63, 409] width 14 height 14
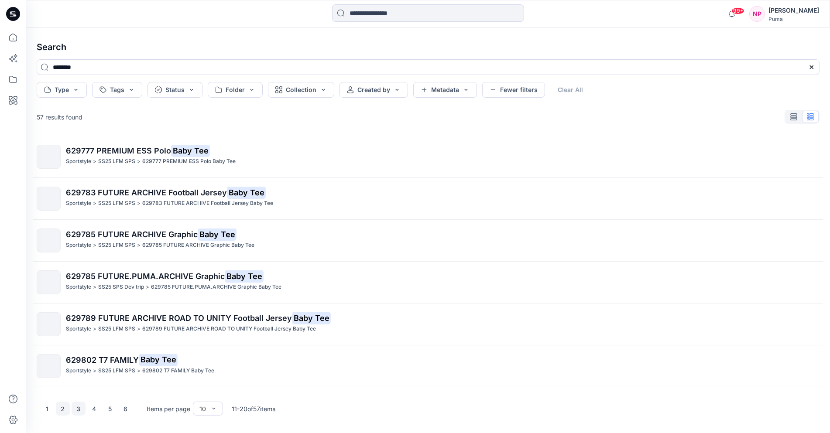
click at [78, 408] on button "3" at bounding box center [79, 409] width 14 height 14
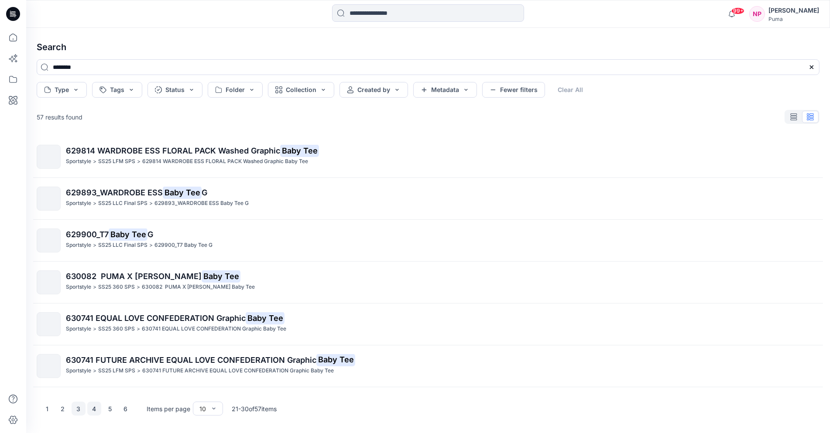
click at [94, 408] on button "4" at bounding box center [94, 409] width 14 height 14
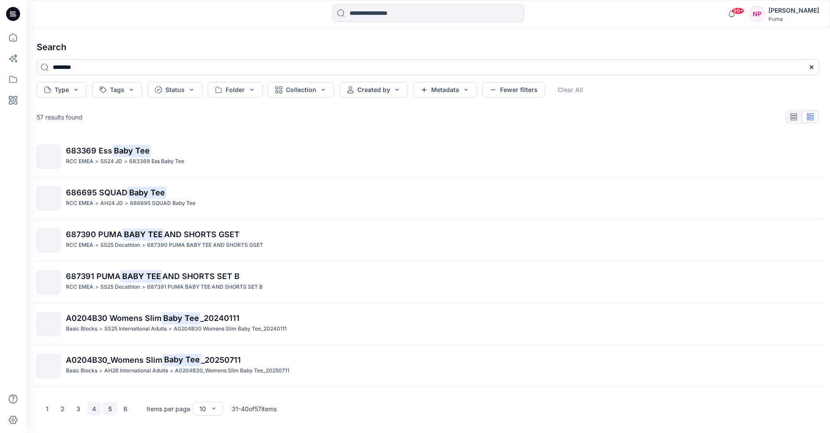
click at [110, 410] on button "5" at bounding box center [110, 409] width 14 height 14
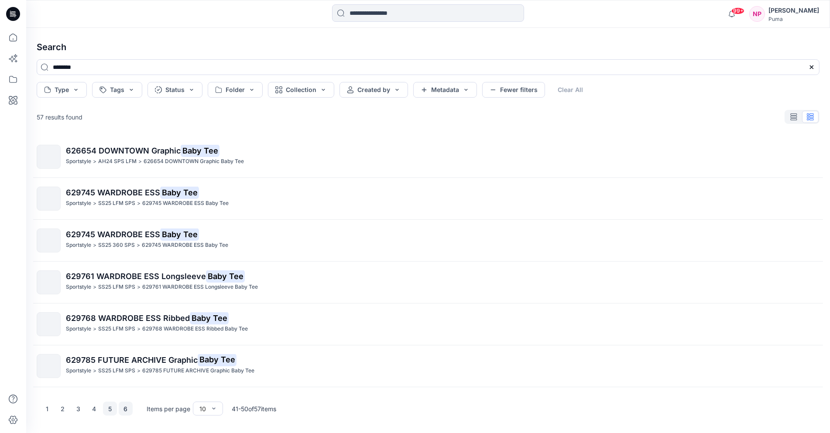
click at [128, 407] on button "6" at bounding box center [126, 409] width 14 height 14
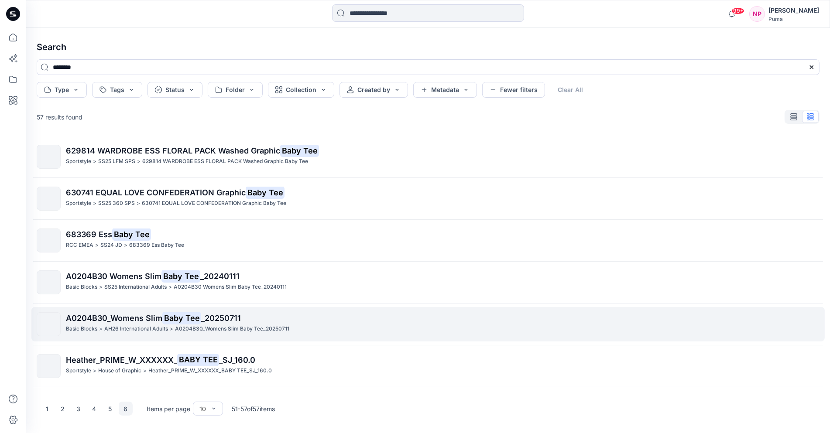
click at [193, 323] on mark "Baby Tee" at bounding box center [181, 318] width 39 height 12
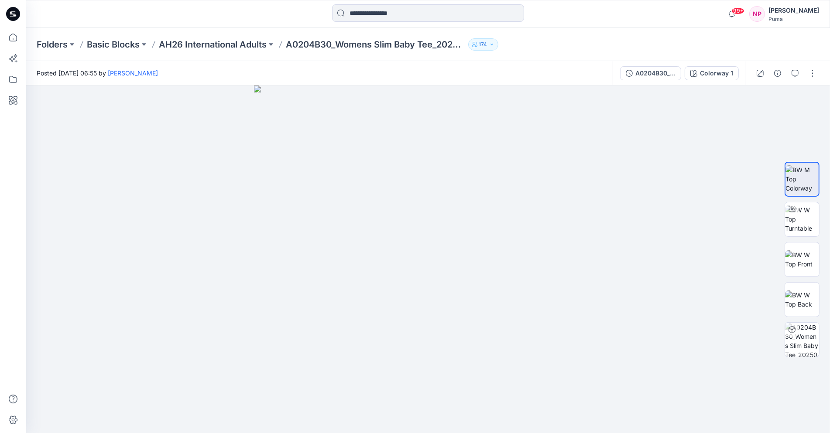
click at [765, 12] on div "NP" at bounding box center [757, 14] width 16 height 16
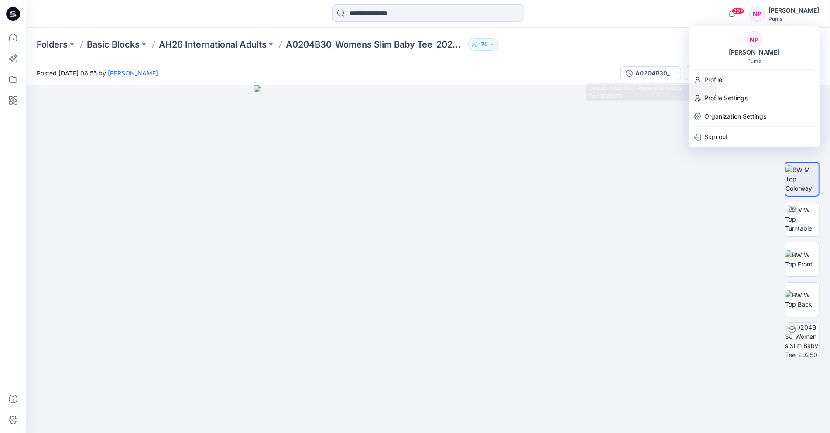
click at [649, 41] on div "Folders Basic Blocks AH26 International Adults A0204B30_Womens Slim Baby Tee_20…" at bounding box center [394, 44] width 715 height 12
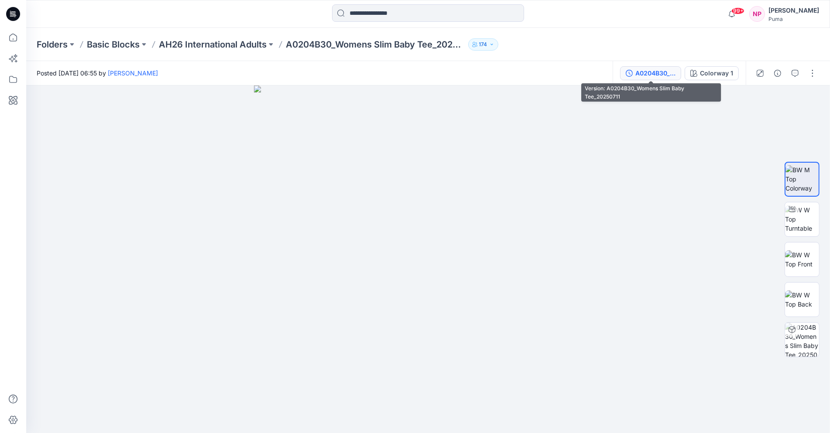
click at [658, 79] on button "A0204B30_Womens Slim Baby Tee_20250711" at bounding box center [650, 73] width 61 height 14
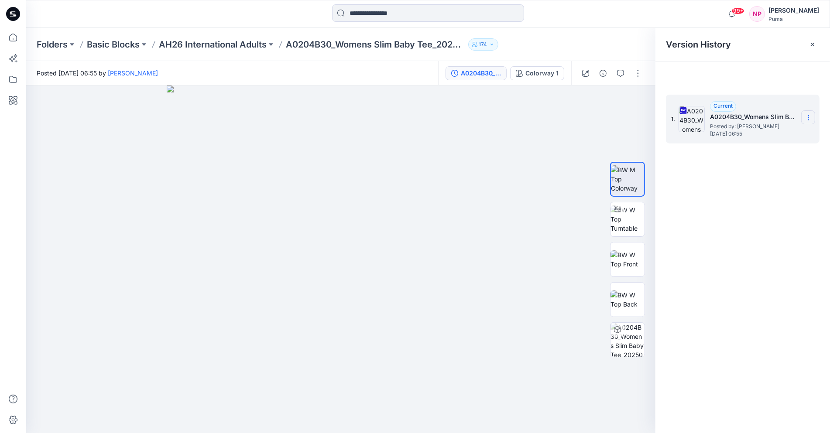
click at [813, 117] on section at bounding box center [808, 117] width 14 height 14
click at [777, 137] on span "Download Source BW File" at bounding box center [764, 135] width 73 height 10
click at [8, 40] on icon at bounding box center [12, 37] width 19 height 19
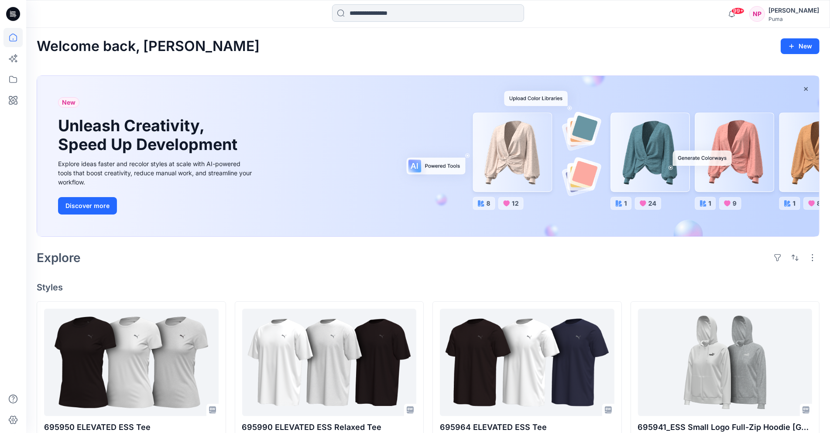
click at [373, 13] on input at bounding box center [428, 12] width 192 height 17
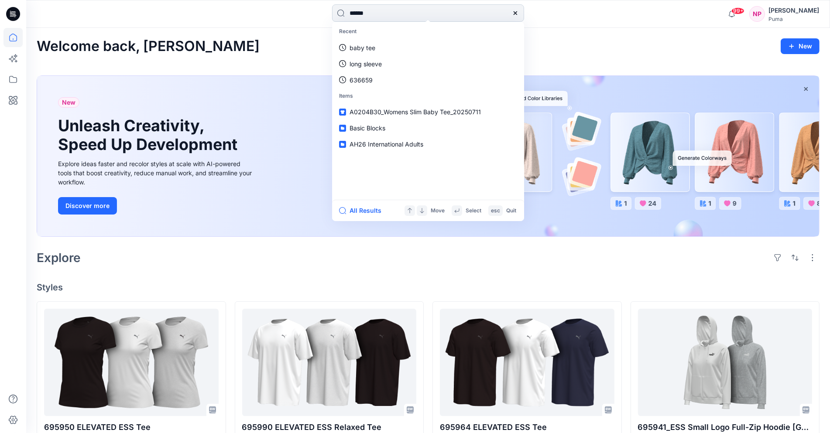
type input "*******"
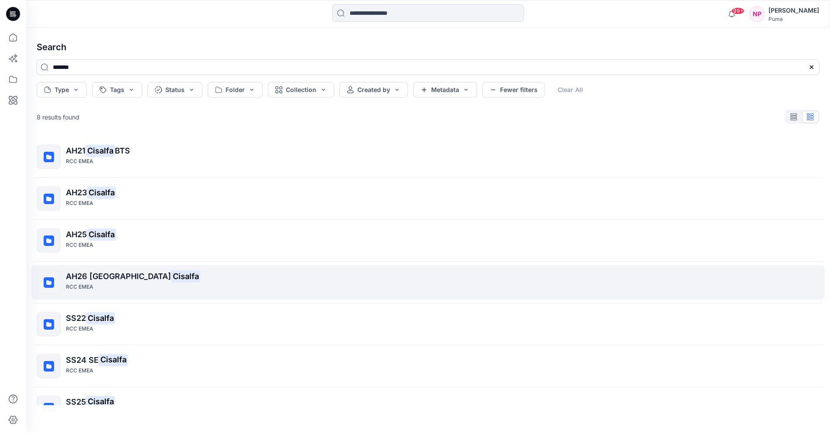
click at [125, 276] on span "AH26 [GEOGRAPHIC_DATA]" at bounding box center [118, 276] width 105 height 9
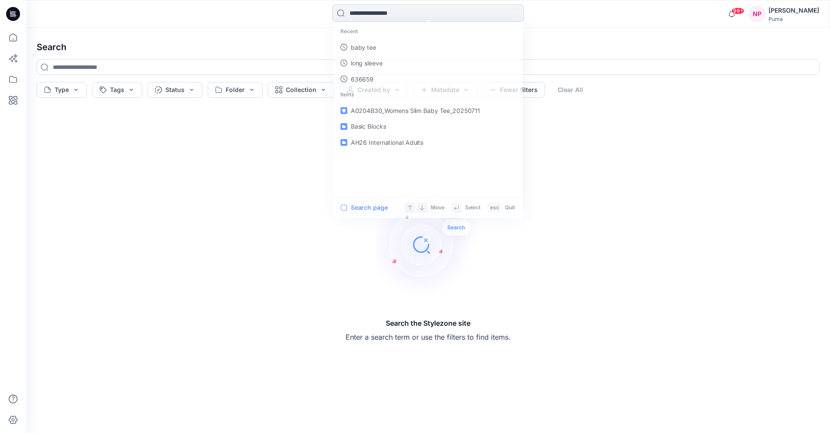
click at [398, 16] on input at bounding box center [428, 12] width 192 height 17
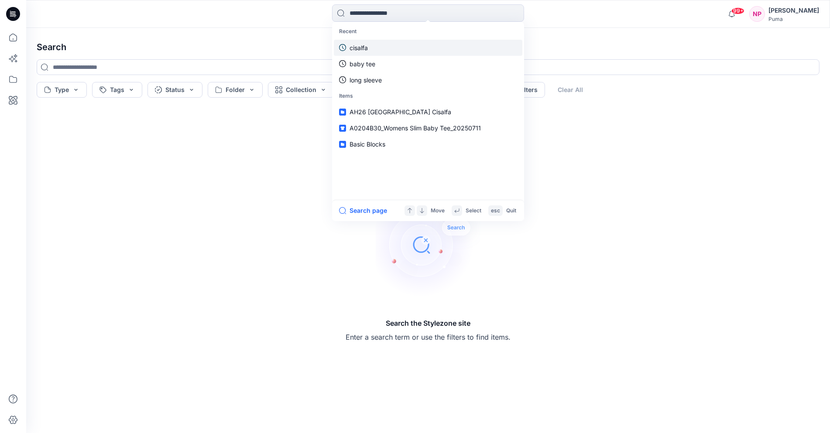
click at [360, 49] on p "cisalfa" at bounding box center [359, 47] width 18 height 9
type input "*******"
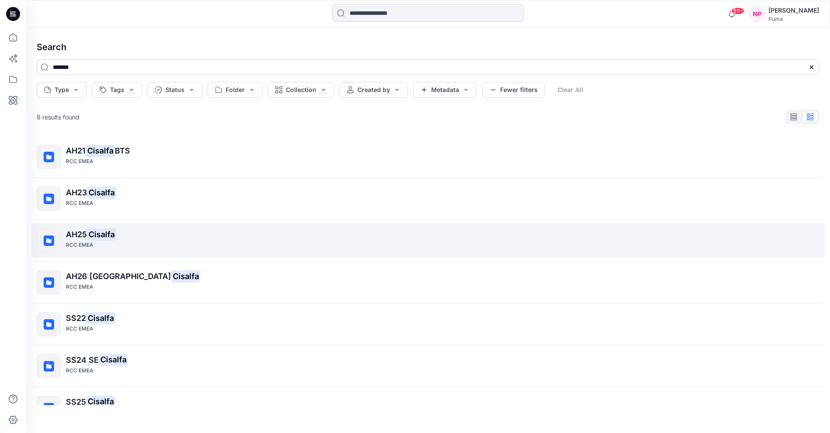
click at [108, 230] on mark "Cisalfa" at bounding box center [101, 234] width 29 height 12
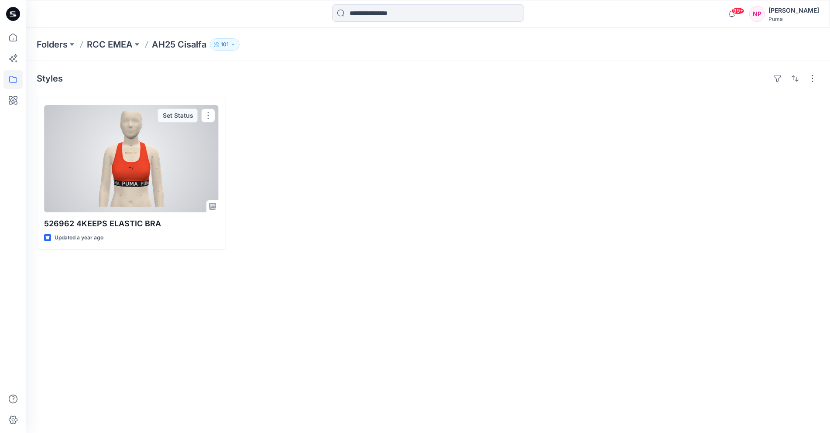
click at [293, 214] on div at bounding box center [329, 174] width 189 height 152
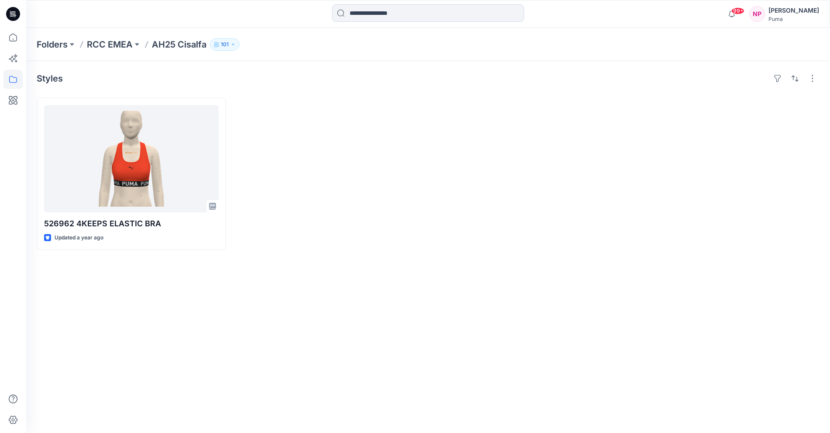
click at [12, 13] on icon at bounding box center [13, 14] width 14 height 14
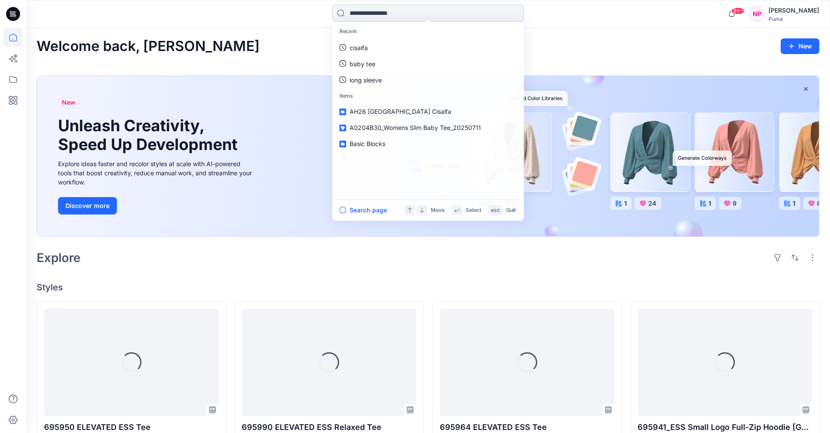
click at [391, 14] on input at bounding box center [428, 12] width 192 height 17
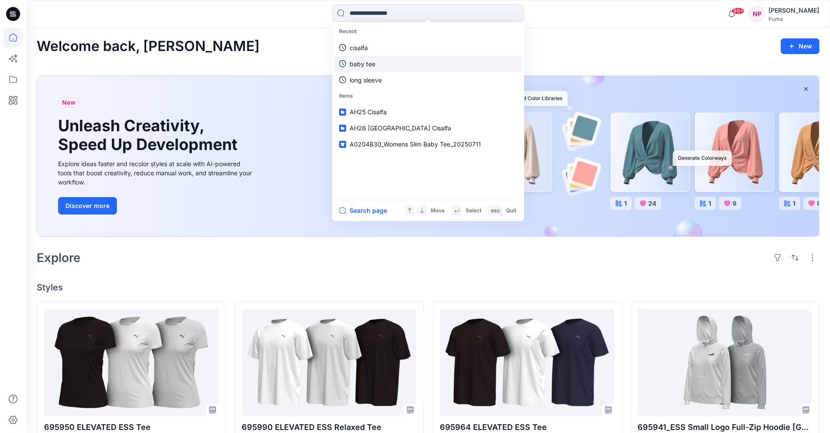
click at [369, 56] on link "baby tee" at bounding box center [428, 64] width 189 height 16
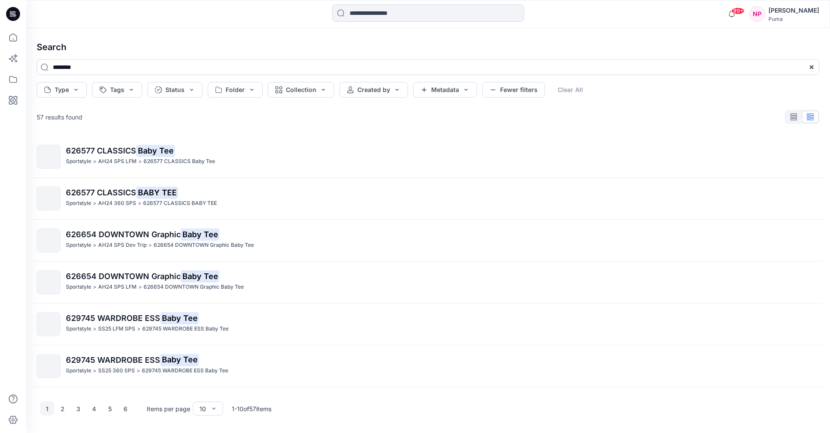
click at [364, 22] on div at bounding box center [428, 13] width 192 height 19
click at [362, 11] on input at bounding box center [428, 12] width 192 height 17
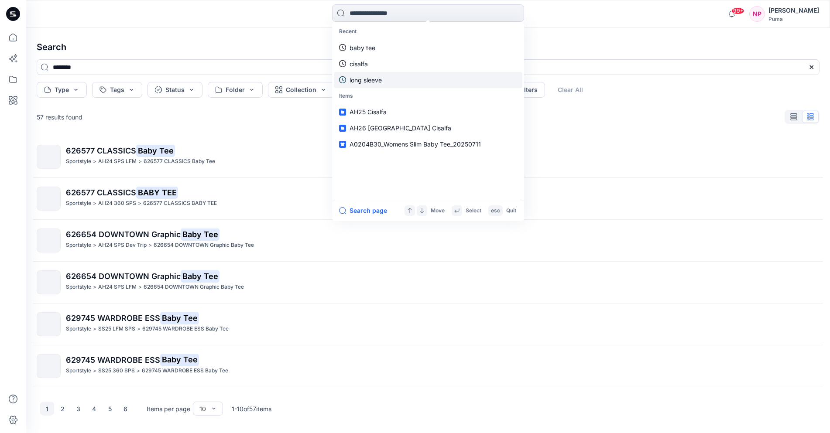
click at [379, 82] on p "long sleeve" at bounding box center [366, 80] width 32 height 9
type input "**********"
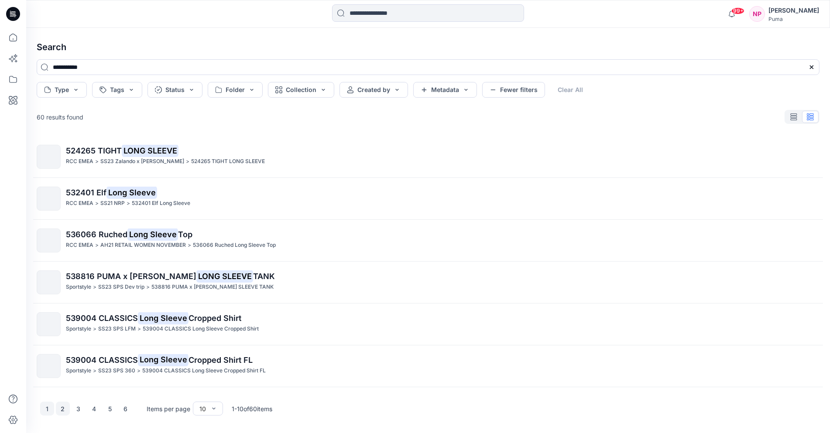
click at [63, 410] on button "2" at bounding box center [63, 409] width 14 height 14
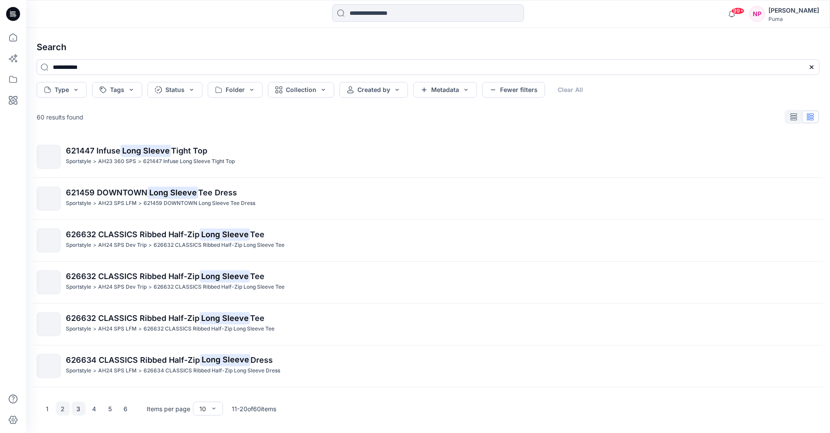
click at [79, 407] on button "3" at bounding box center [79, 409] width 14 height 14
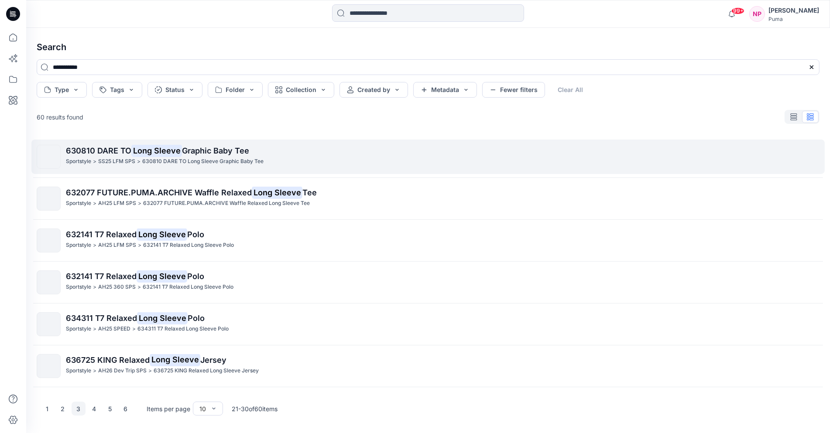
click at [206, 154] on span "Graphic Baby Tee" at bounding box center [215, 150] width 67 height 9
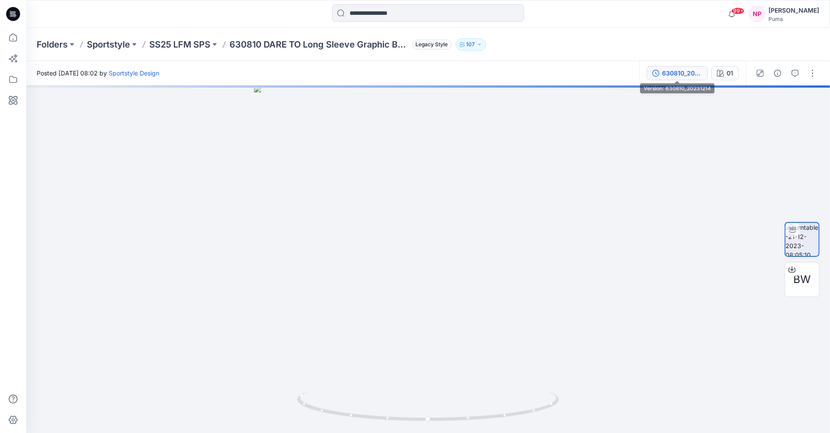
click at [676, 73] on div "630810_20231214" at bounding box center [682, 74] width 40 height 10
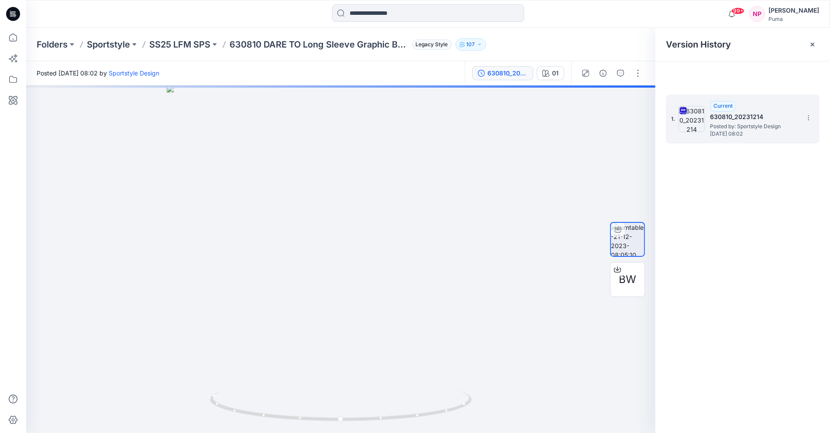
click at [740, 113] on h5 "630810_20231214" at bounding box center [753, 117] width 87 height 10
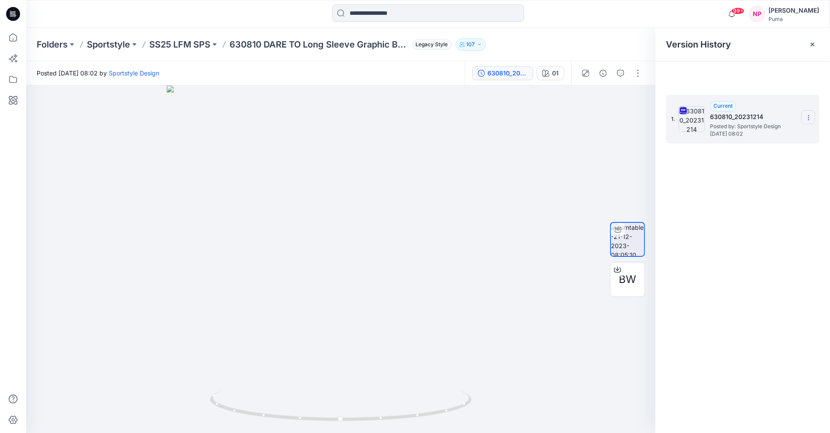
click at [807, 116] on icon at bounding box center [808, 117] width 7 height 7
click at [752, 133] on span "Download Source BW File" at bounding box center [764, 135] width 73 height 10
click at [807, 115] on icon at bounding box center [808, 117] width 7 height 7
